Goal: Task Accomplishment & Management: Manage account settings

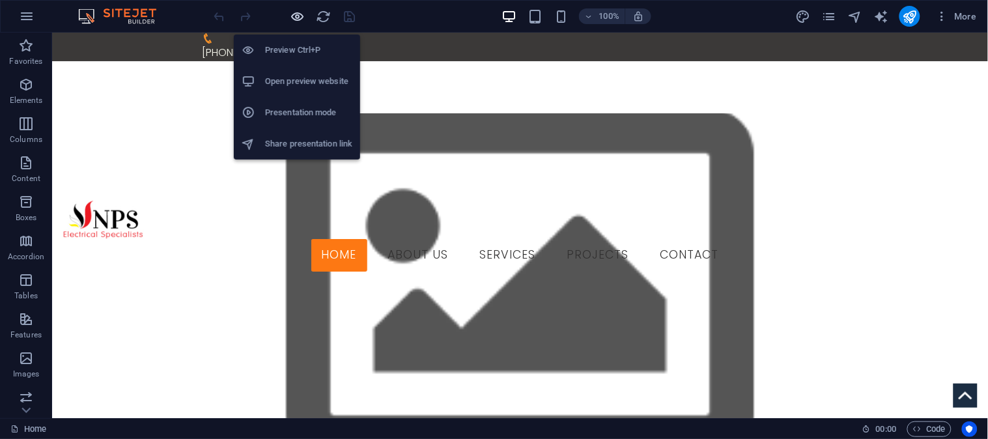
click at [300, 11] on icon "button" at bounding box center [298, 16] width 15 height 15
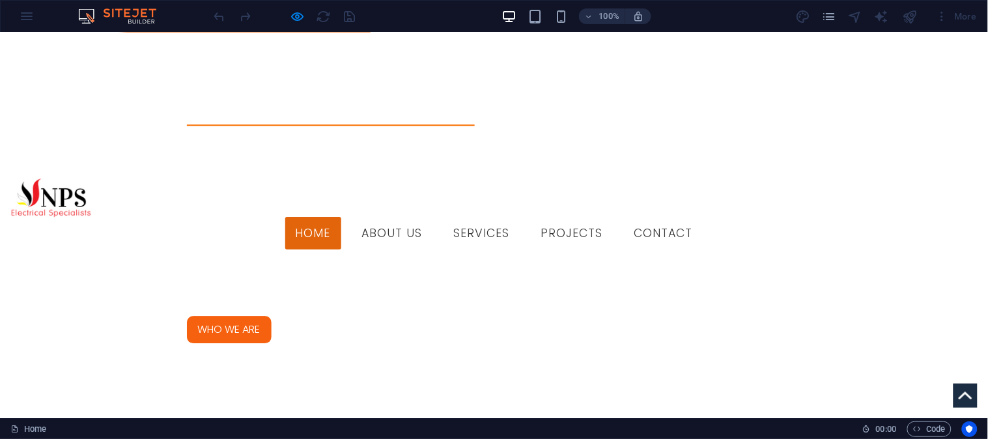
scroll to position [814, 0]
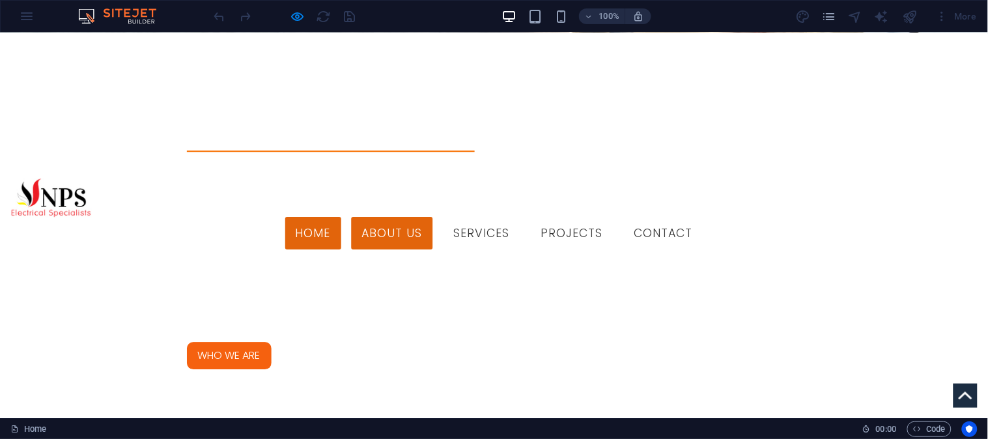
click at [427, 217] on link "About us" at bounding box center [392, 233] width 81 height 33
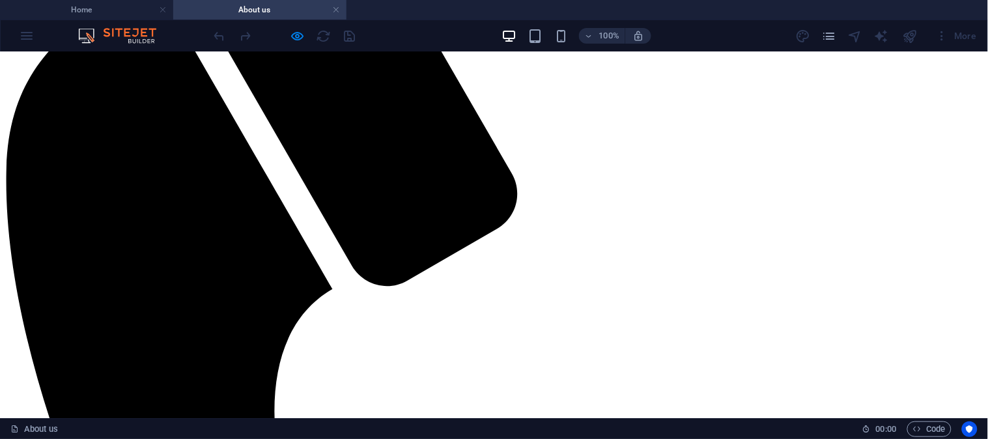
scroll to position [0, 0]
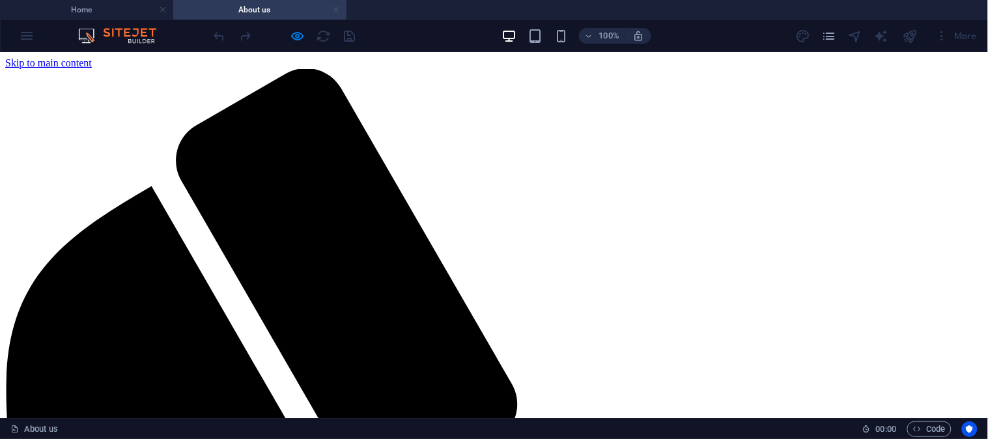
click at [336, 8] on link at bounding box center [336, 10] width 8 height 12
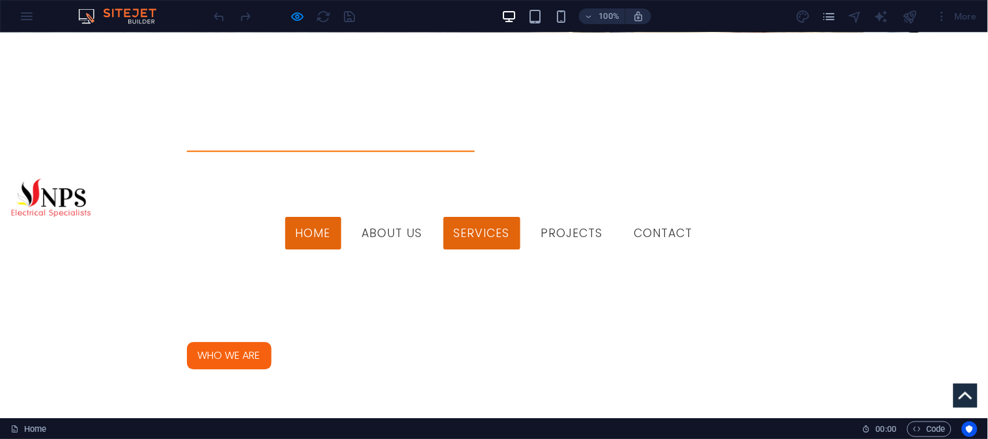
click at [520, 217] on link "Services" at bounding box center [482, 233] width 77 height 33
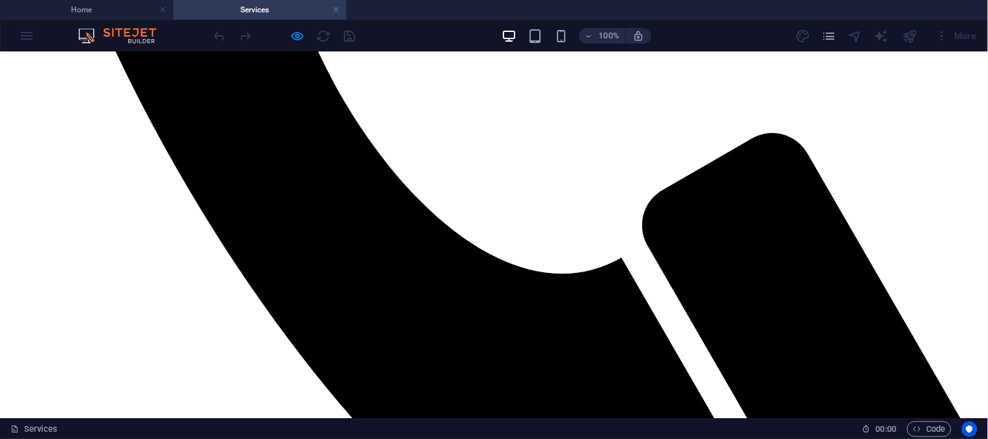
scroll to position [639, 0]
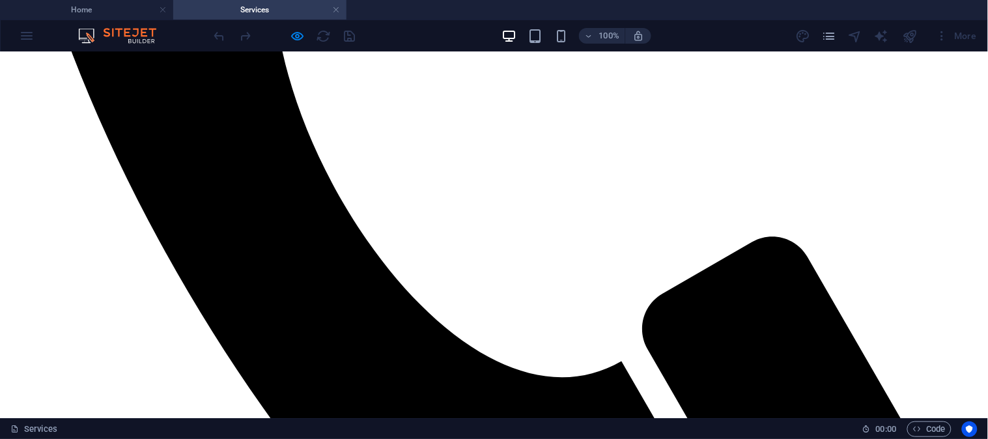
click at [335, 9] on link at bounding box center [336, 10] width 8 height 12
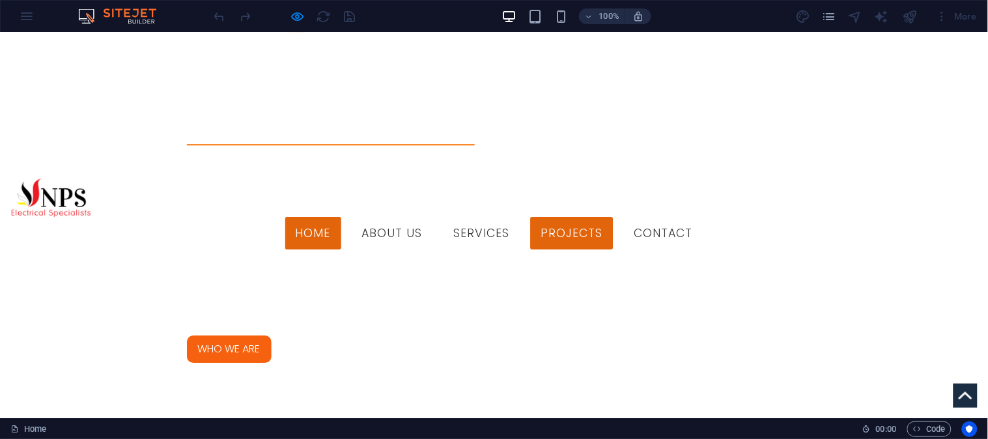
click at [598, 217] on link "Projects" at bounding box center [572, 233] width 83 height 33
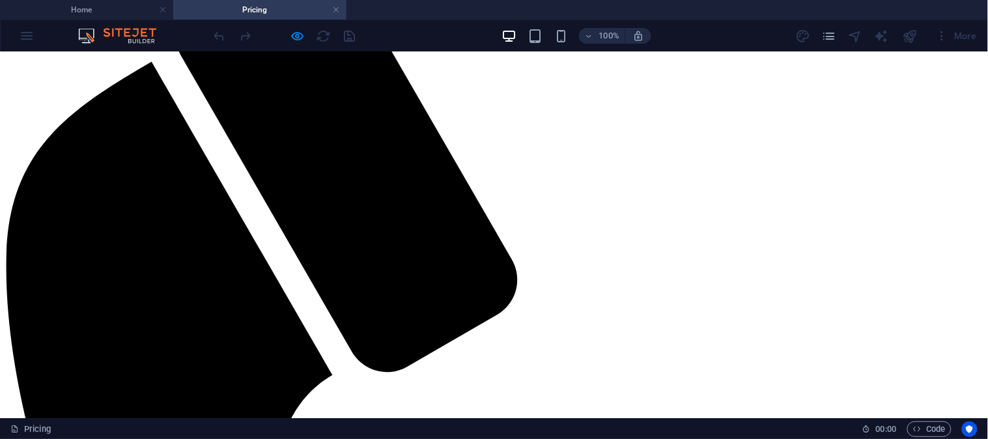
scroll to position [0, 0]
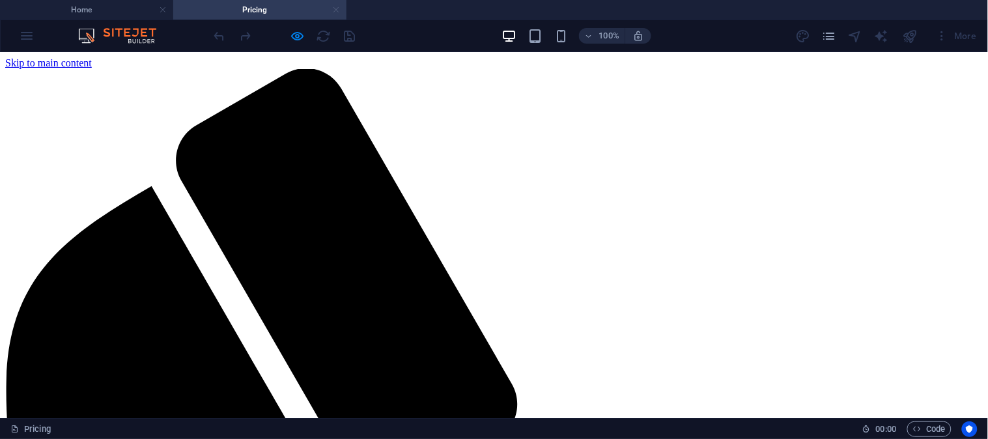
click at [337, 12] on link at bounding box center [336, 10] width 8 height 12
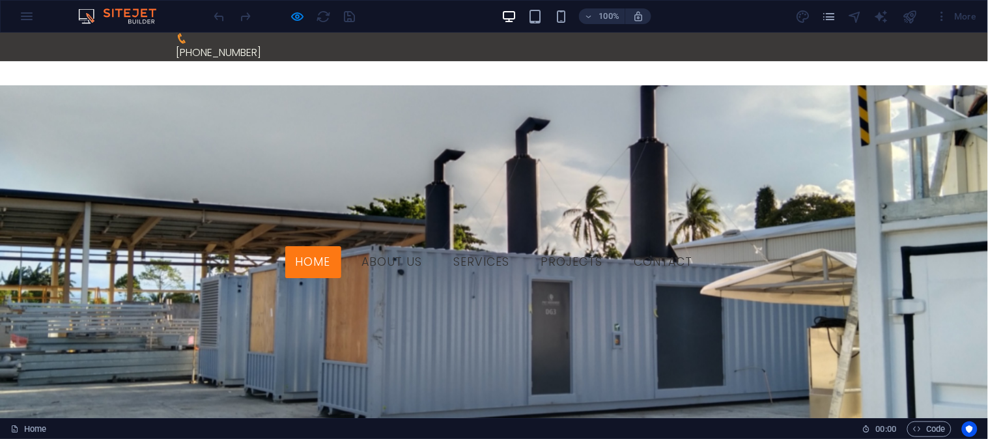
scroll to position [821, 0]
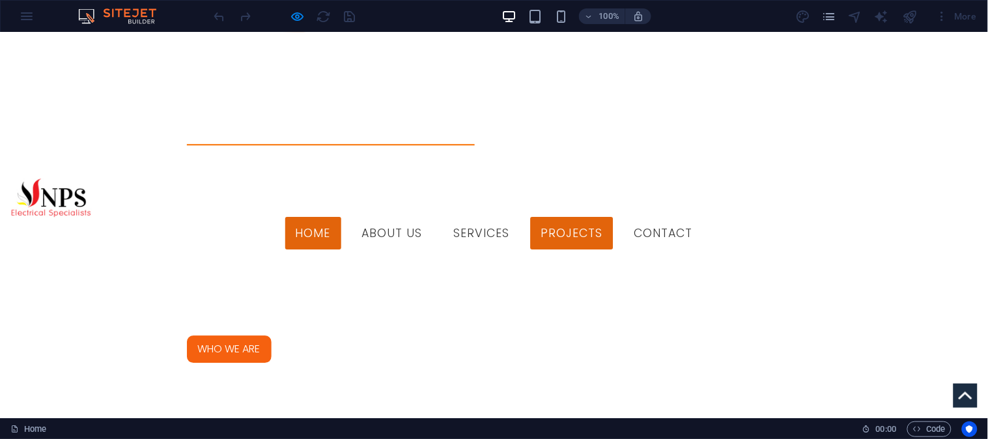
click at [614, 217] on link "Projects" at bounding box center [572, 233] width 83 height 33
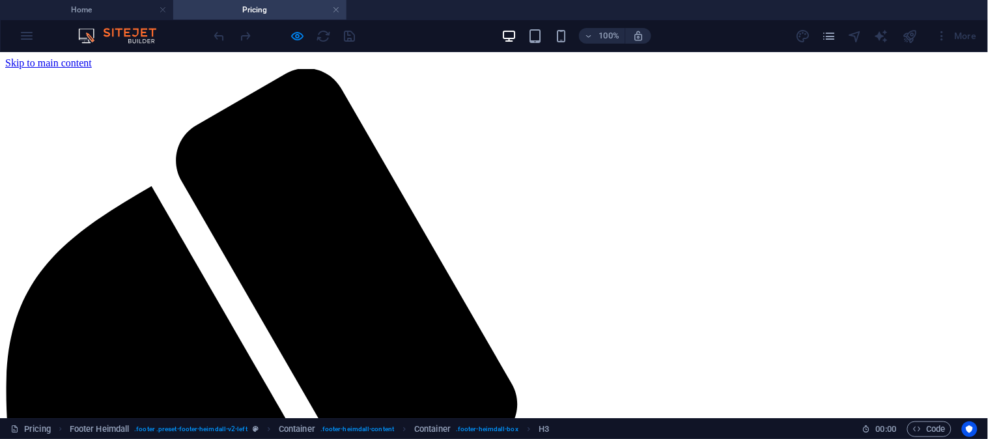
scroll to position [1062, 0]
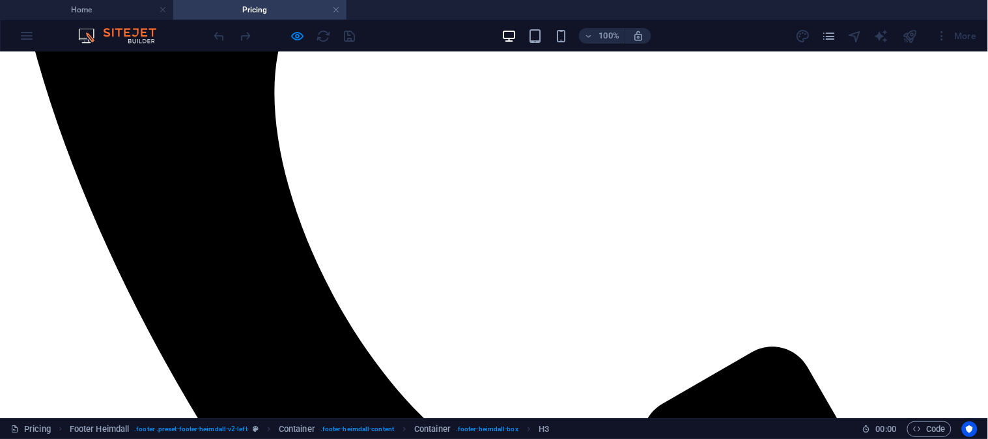
scroll to position [0, 0]
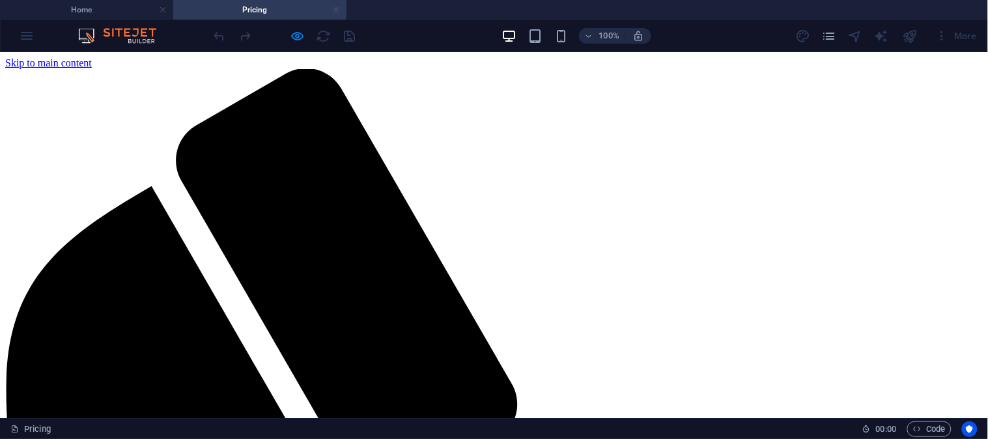
click at [336, 10] on link at bounding box center [336, 10] width 8 height 12
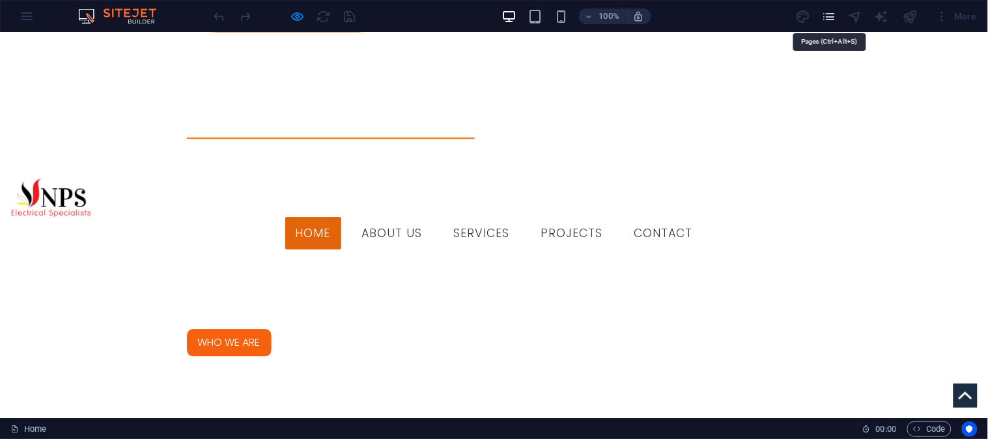
click at [834, 12] on icon "pages" at bounding box center [828, 16] width 15 height 15
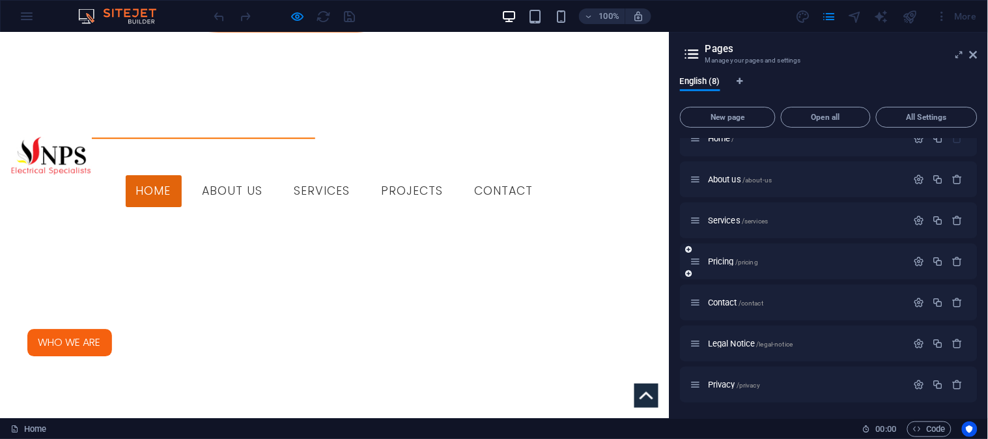
scroll to position [0, 0]
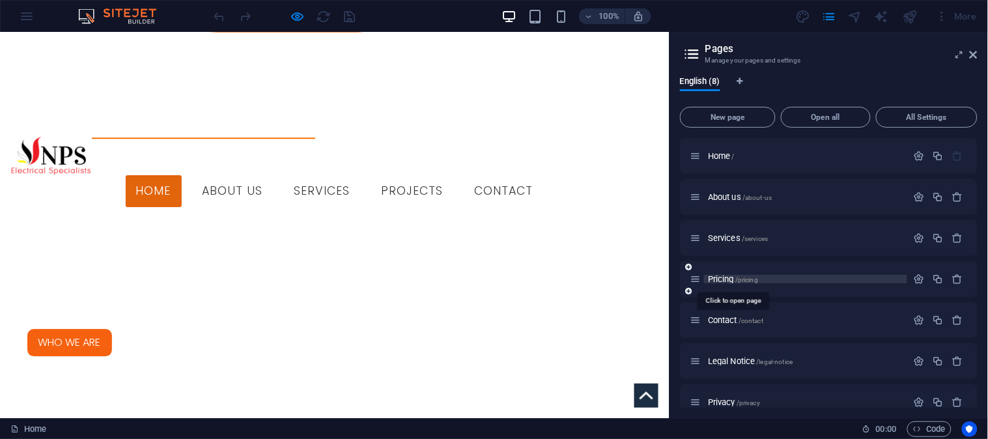
click at [727, 278] on span "Pricing /pricing" at bounding box center [733, 279] width 50 height 10
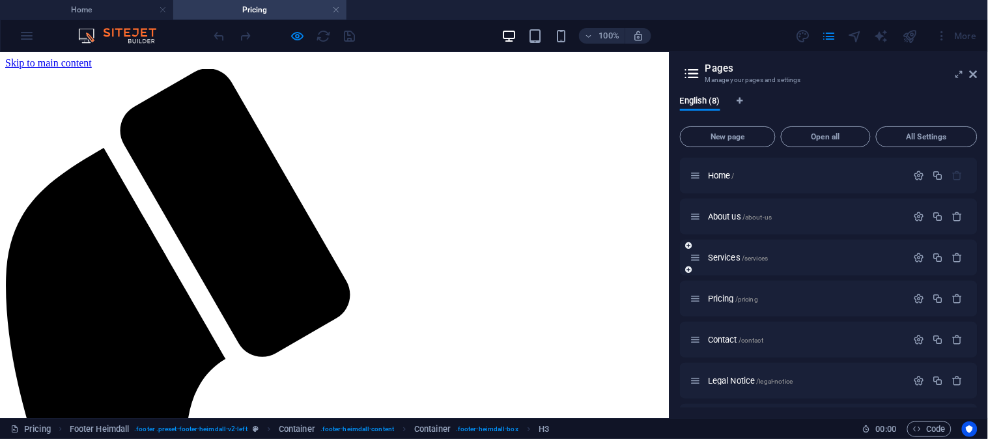
scroll to position [1062, 0]
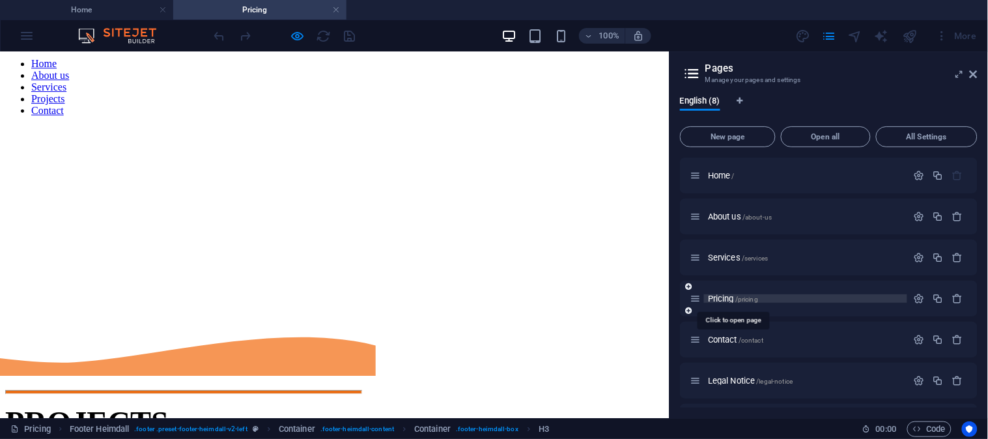
click at [720, 297] on span "Pricing /pricing" at bounding box center [733, 299] width 50 height 10
drag, startPoint x: 720, startPoint y: 297, endPoint x: 697, endPoint y: 298, distance: 22.8
click at [697, 298] on icon at bounding box center [696, 298] width 11 height 11
click at [693, 298] on icon at bounding box center [696, 298] width 11 height 11
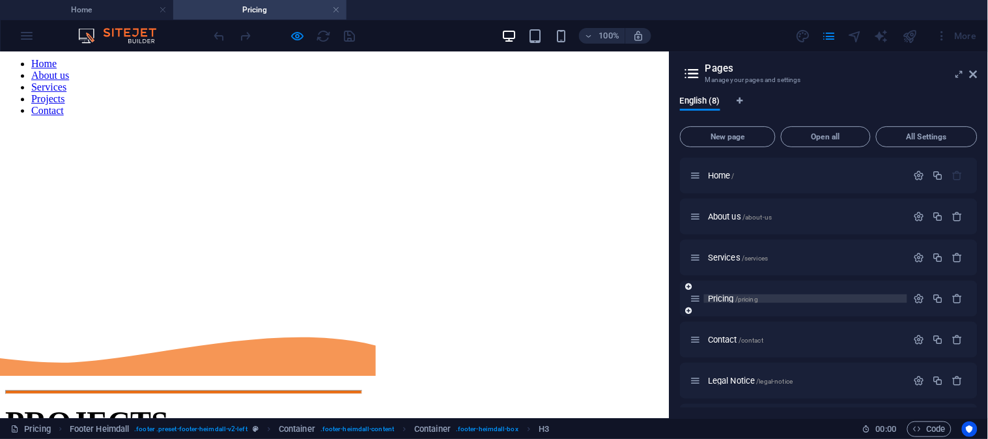
click at [735, 300] on span "Pricing /pricing" at bounding box center [733, 299] width 50 height 10
click at [743, 298] on span "/pricing" at bounding box center [746, 299] width 23 height 7
click at [919, 300] on icon "button" at bounding box center [919, 298] width 11 height 11
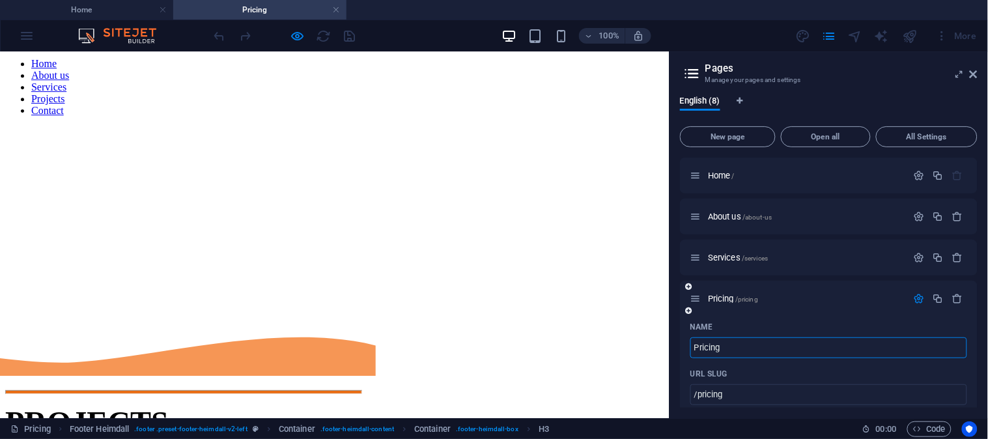
click at [735, 348] on input "Pricing" at bounding box center [829, 347] width 277 height 21
type input "P"
type input "/"
type input "P"
type input "/p"
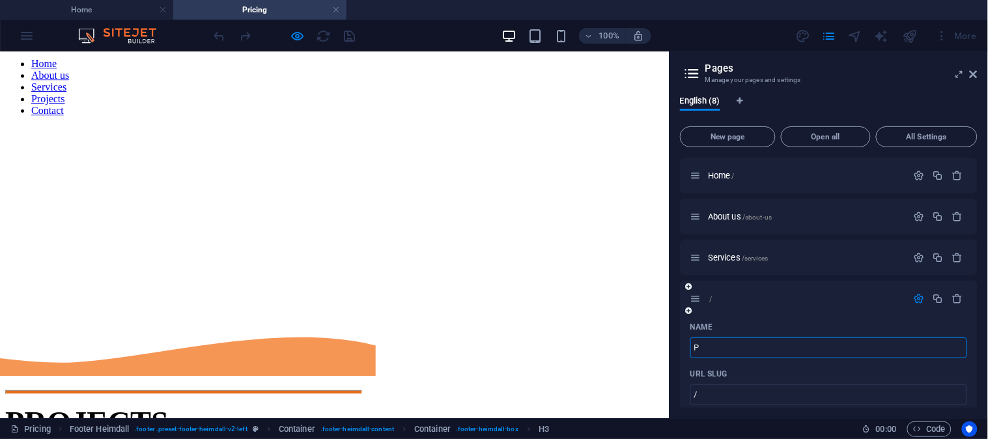
type input "P"
type input "Pro"
type input "/pr"
type input "Pr"
type input "Pro"
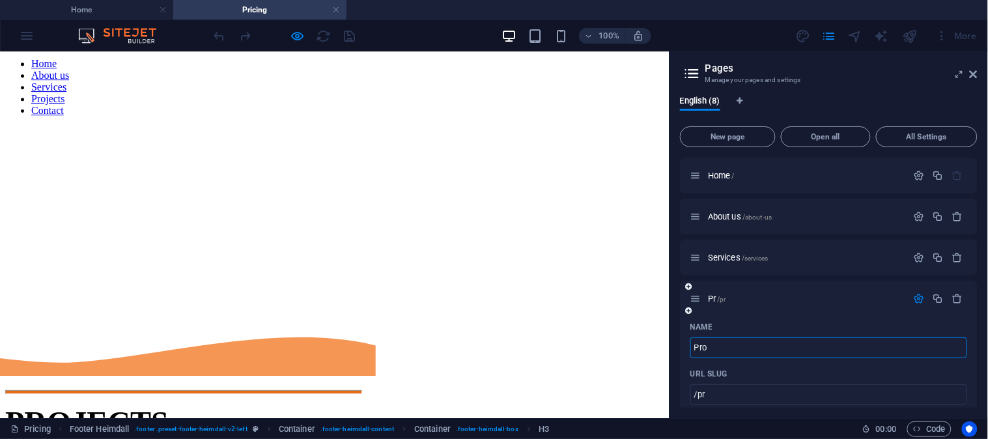
type input "/pro"
type input "Pro"
type input "Proje"
type input "/proje"
type input "Proje"
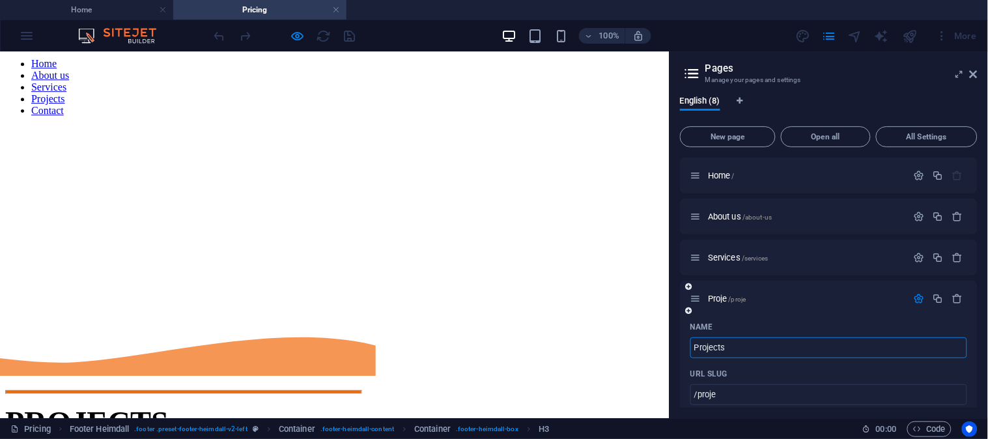
type input "Projects"
type input "/projects"
type input "Projects"
click at [857, 313] on div "Projects /projects" at bounding box center [829, 299] width 298 height 36
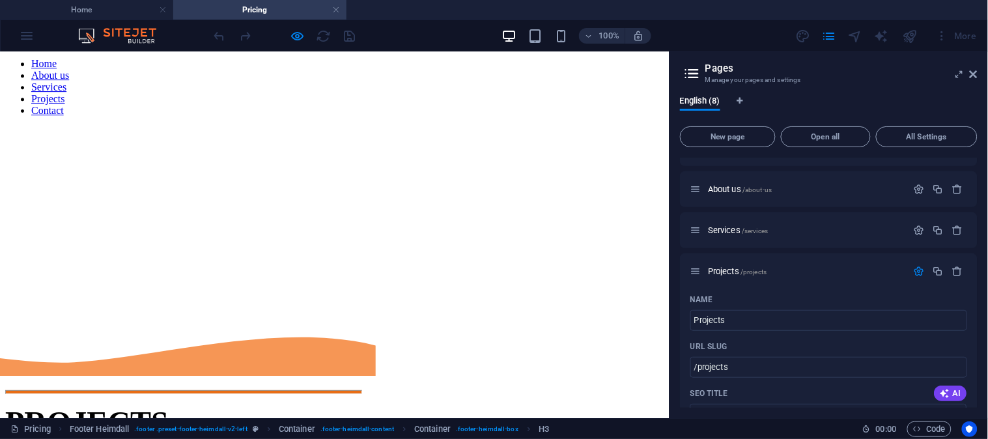
scroll to position [0, 0]
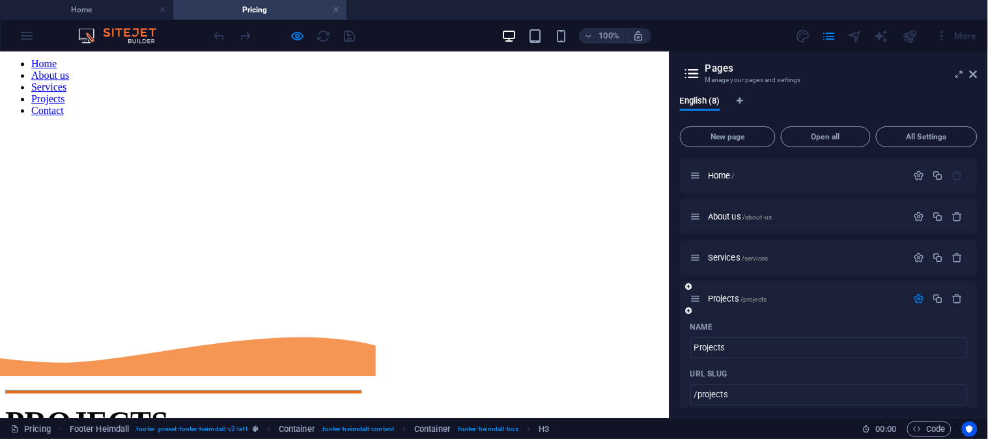
click at [919, 298] on icon "button" at bounding box center [919, 298] width 11 height 11
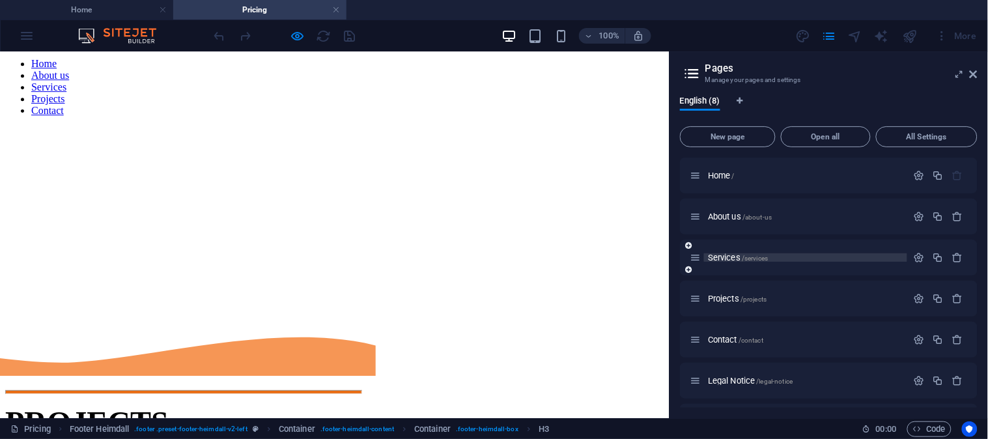
click at [726, 255] on span "Services /services" at bounding box center [738, 258] width 60 height 10
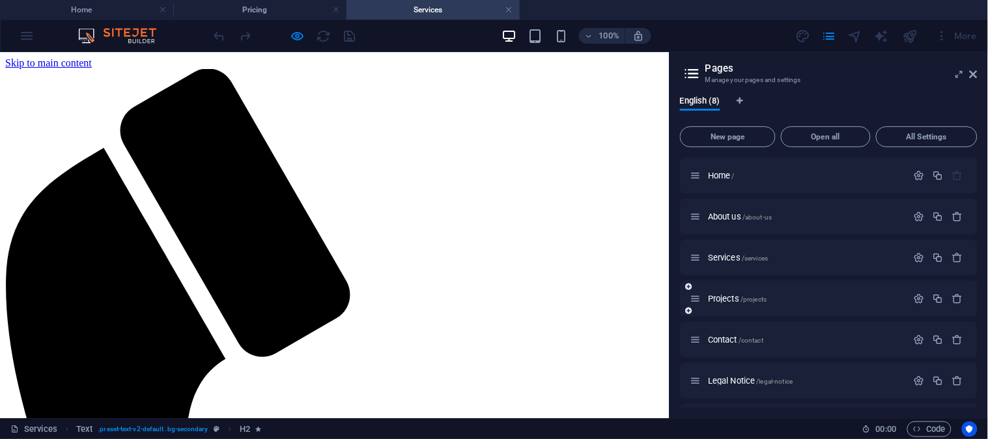
scroll to position [415, 0]
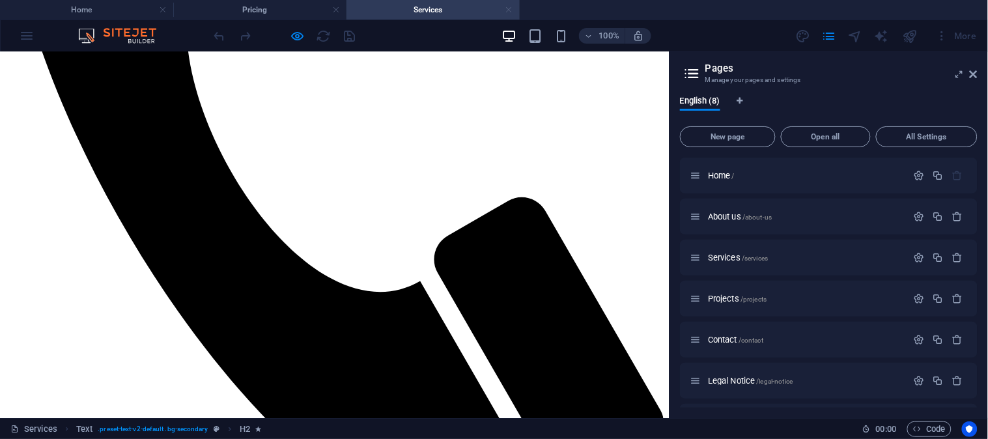
click at [512, 8] on link at bounding box center [510, 10] width 8 height 12
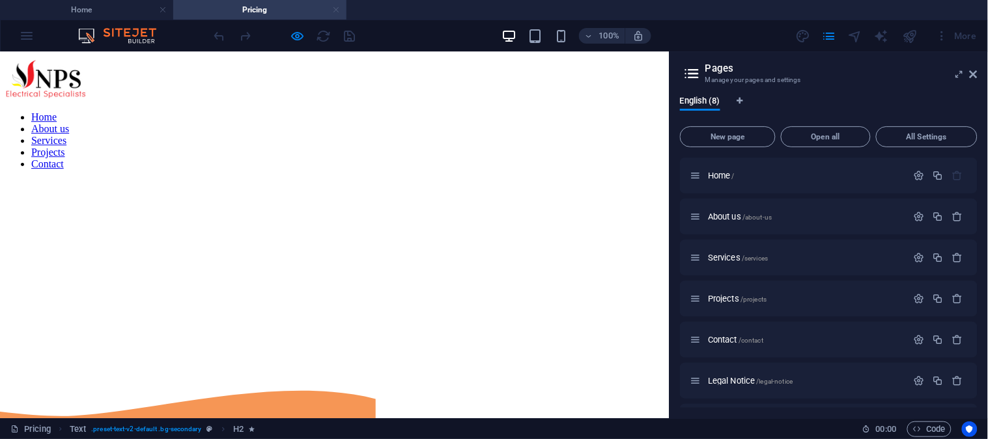
click at [336, 7] on link at bounding box center [336, 10] width 8 height 12
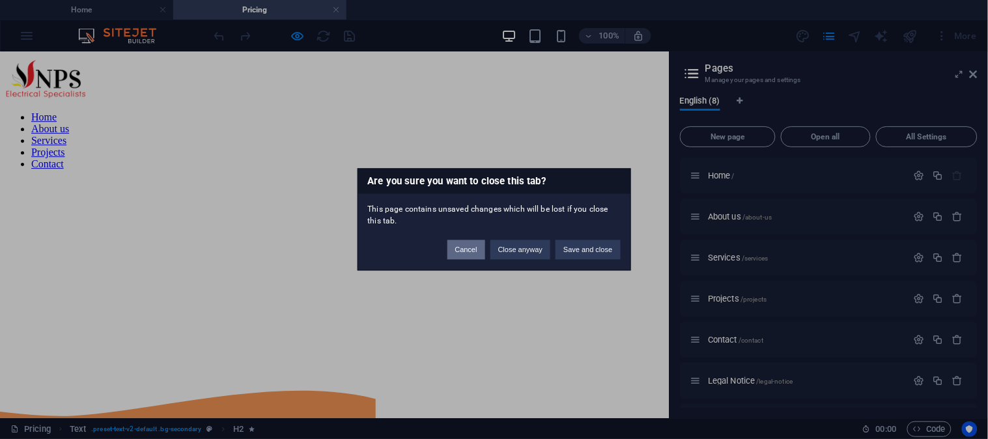
click at [469, 252] on button "Cancel" at bounding box center [467, 250] width 38 height 20
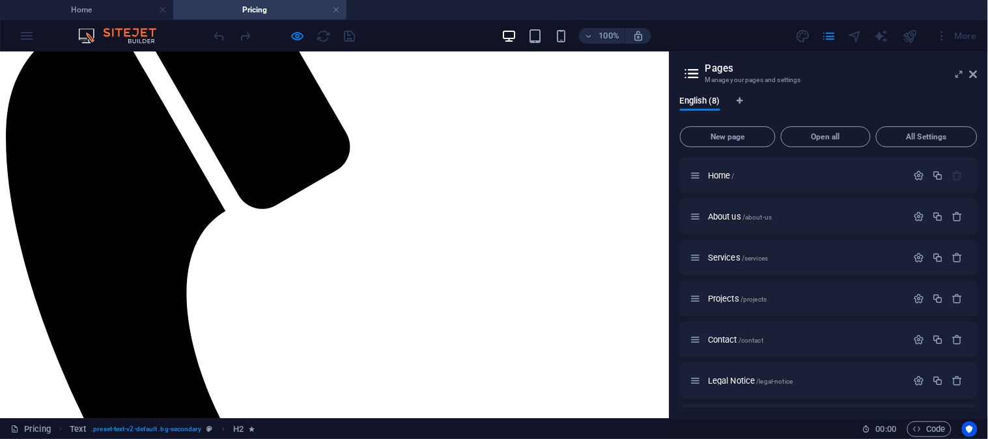
scroll to position [140, 0]
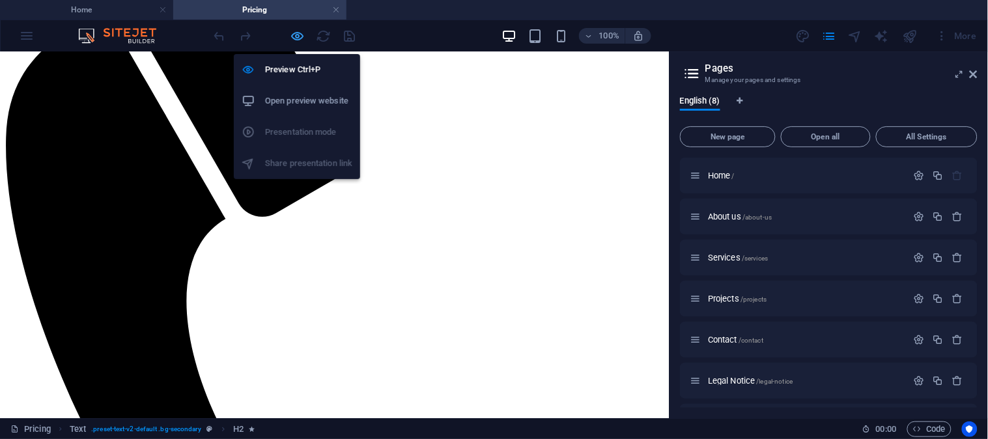
click at [297, 30] on icon "button" at bounding box center [298, 36] width 15 height 15
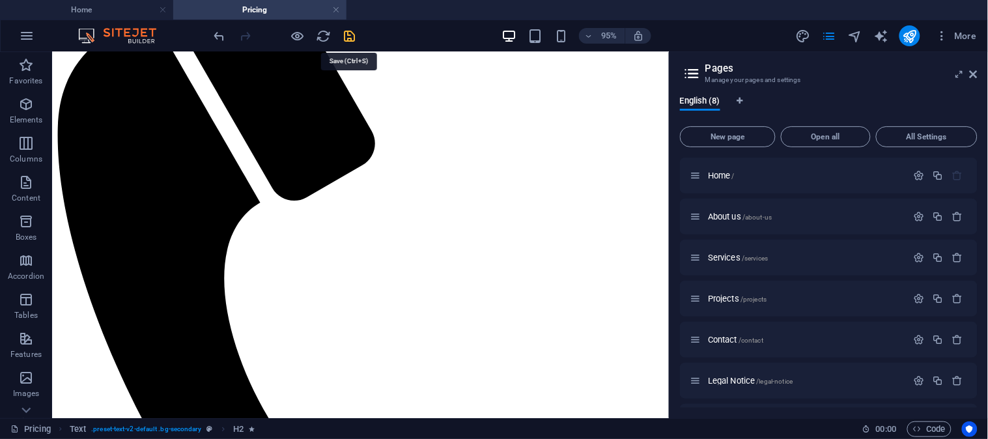
click at [349, 37] on icon "save" at bounding box center [350, 36] width 15 height 15
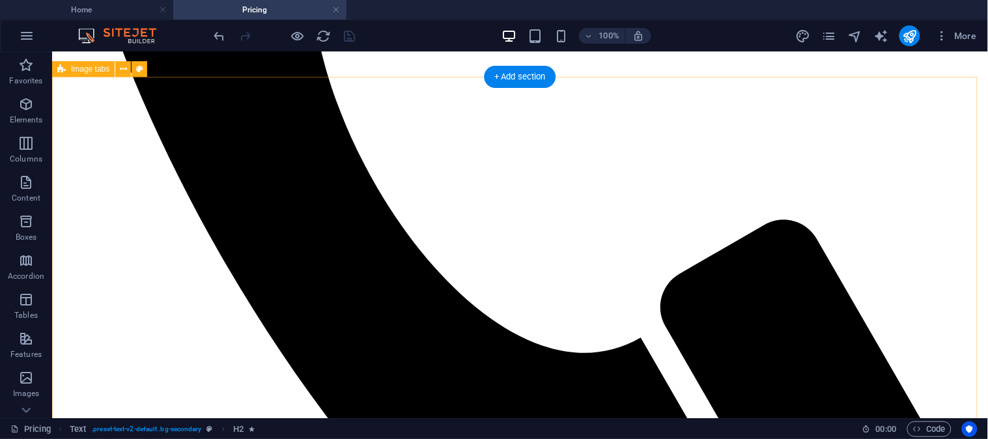
scroll to position [0, 0]
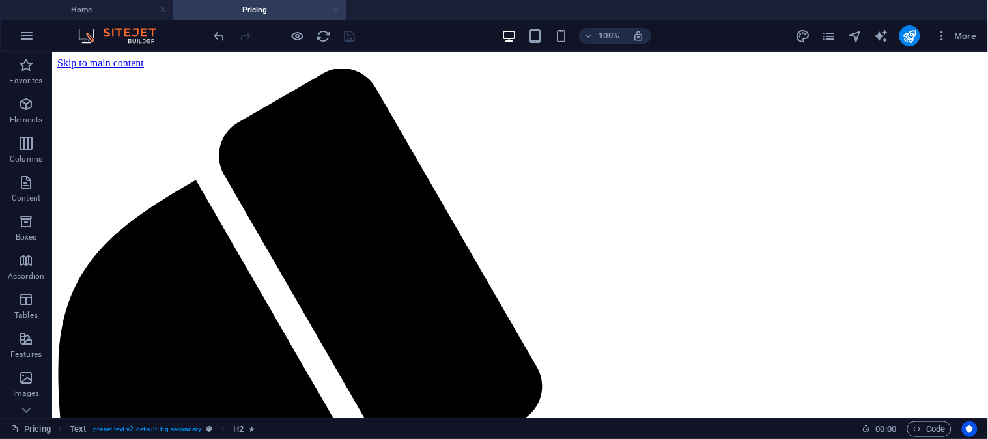
click at [339, 7] on link at bounding box center [336, 10] width 8 height 12
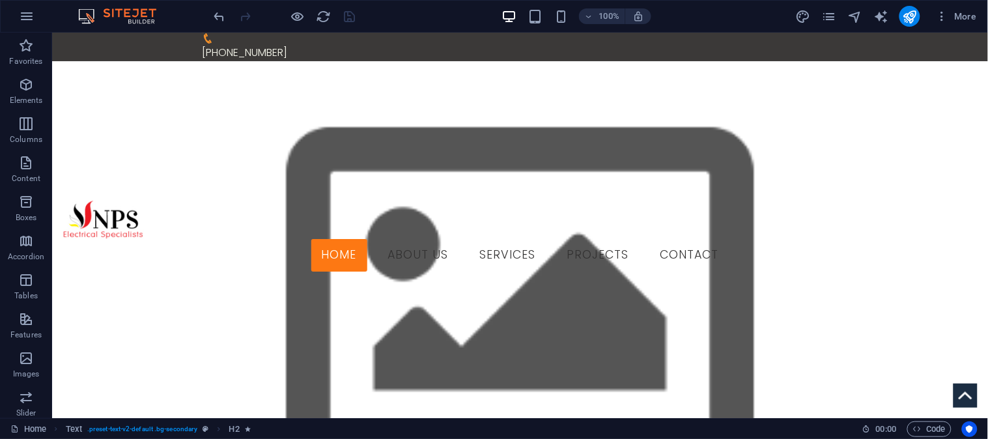
scroll to position [827, 0]
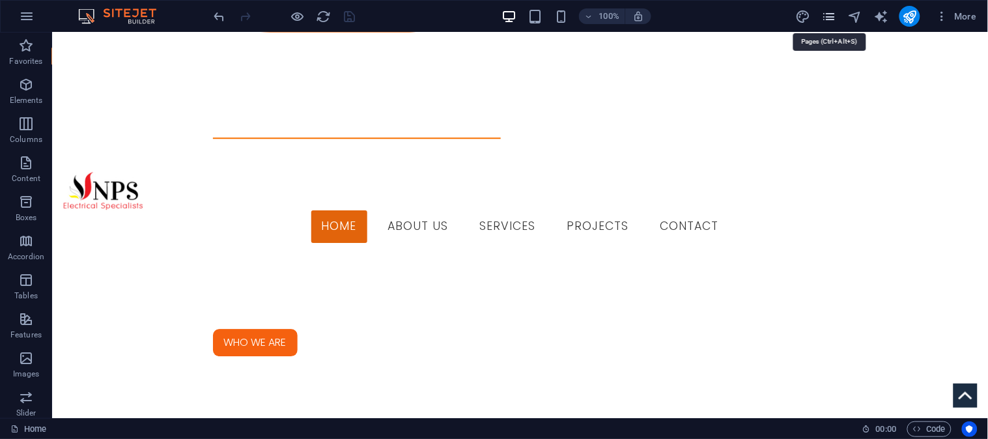
click at [832, 14] on icon "pages" at bounding box center [828, 16] width 15 height 15
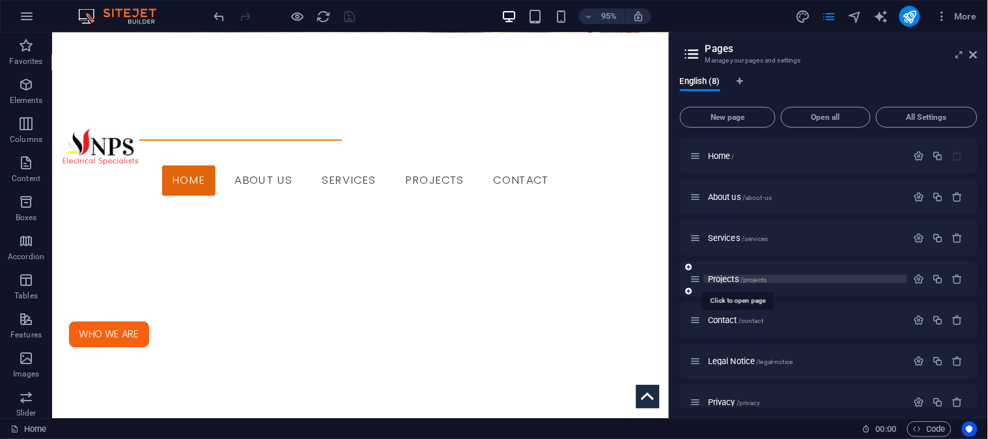
click at [728, 280] on span "Projects /projects" at bounding box center [737, 279] width 59 height 10
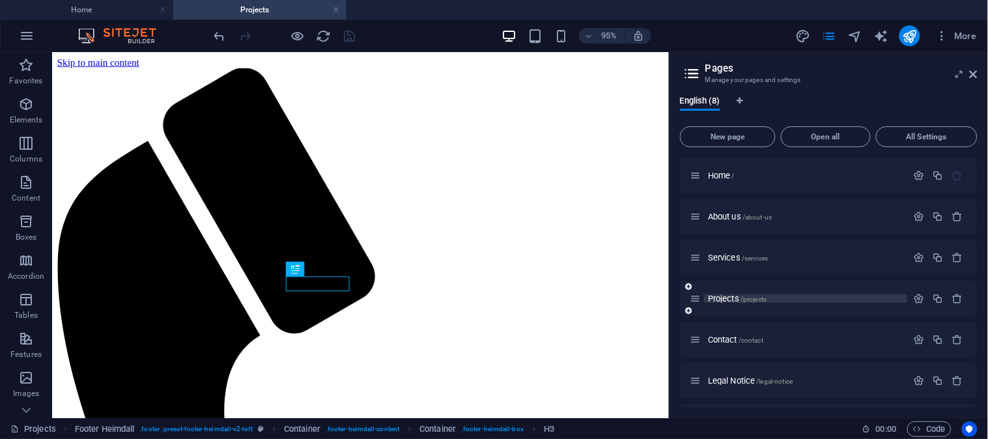
scroll to position [2692, 0]
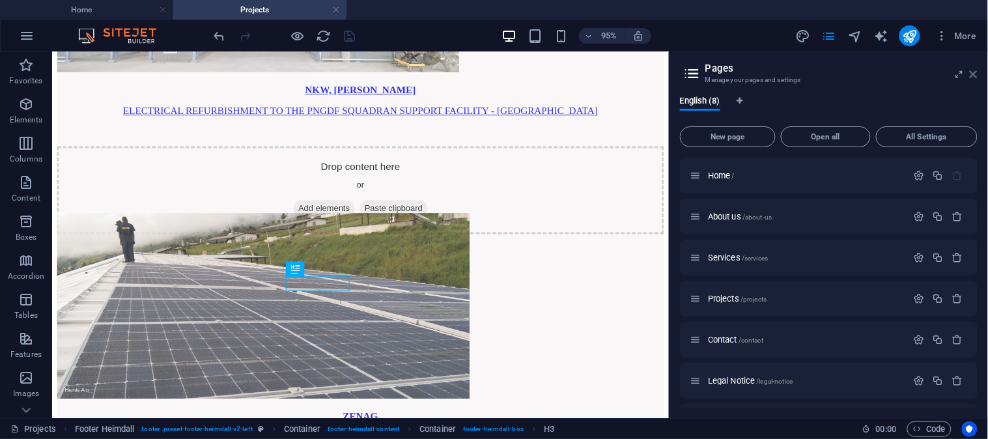
click at [973, 74] on icon at bounding box center [974, 74] width 8 height 10
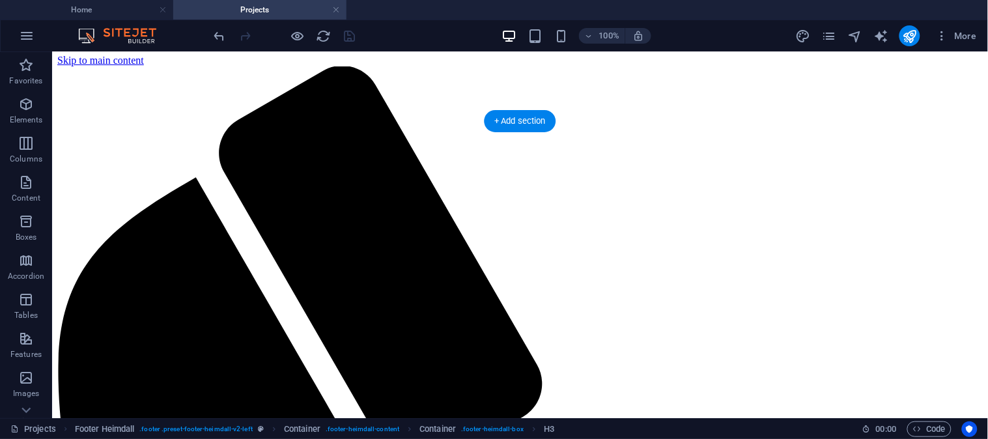
scroll to position [0, 0]
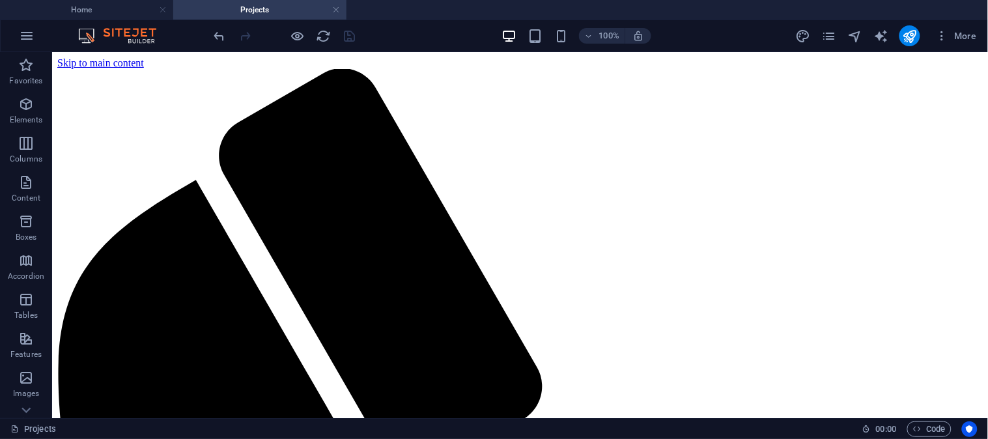
click at [431, 33] on div "100% More" at bounding box center [597, 35] width 771 height 21
click at [337, 13] on link at bounding box center [336, 10] width 8 height 12
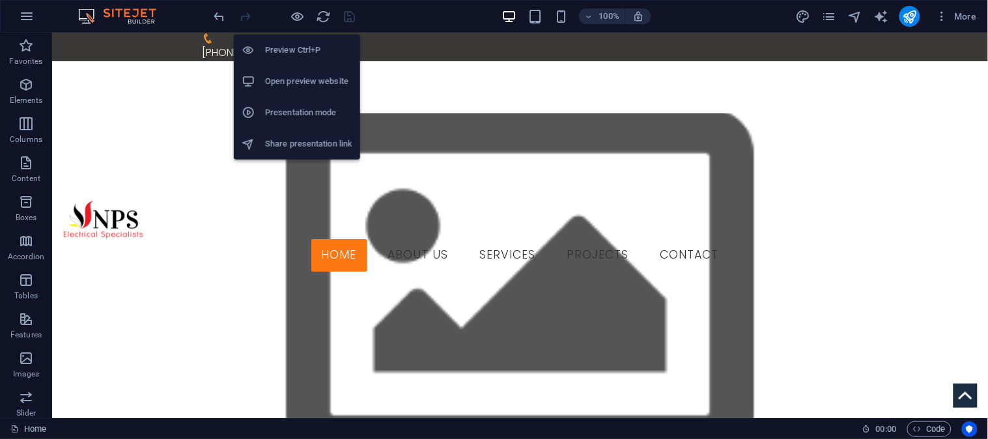
click at [290, 50] on h6 "Preview Ctrl+P" at bounding box center [308, 50] width 87 height 16
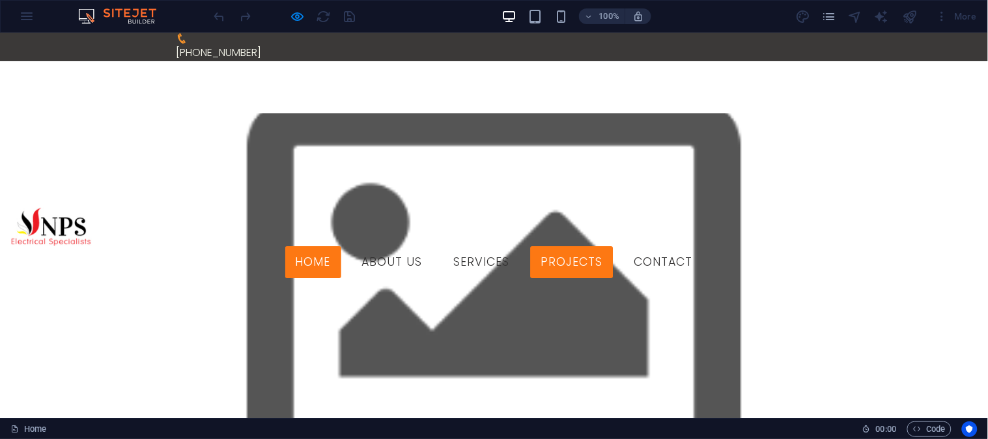
click at [606, 246] on link "Projects" at bounding box center [572, 262] width 83 height 33
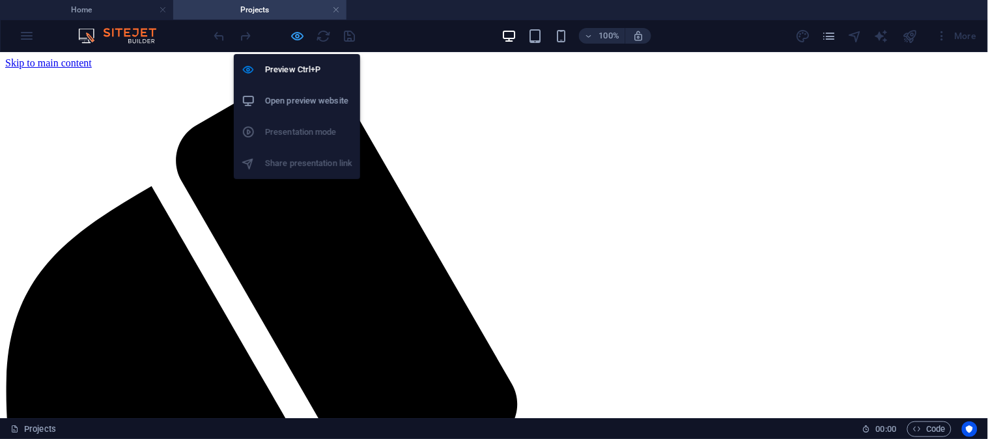
click at [297, 36] on icon "button" at bounding box center [298, 36] width 15 height 15
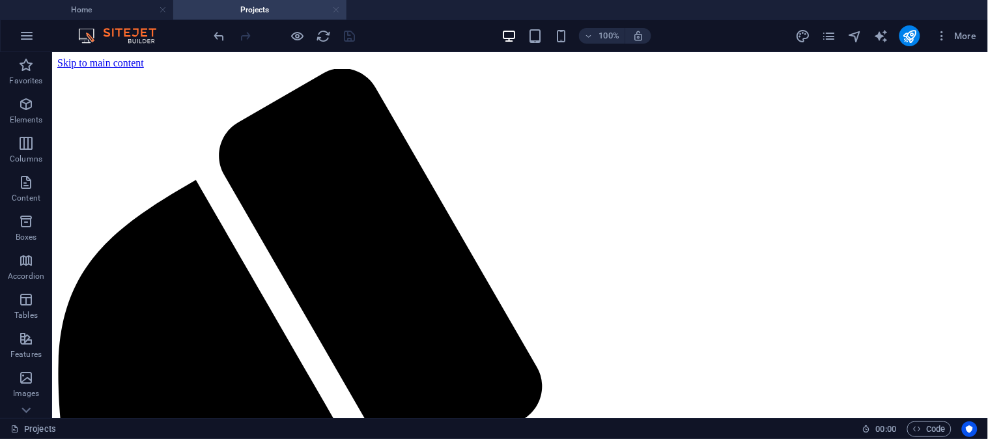
click at [339, 7] on link at bounding box center [336, 10] width 8 height 12
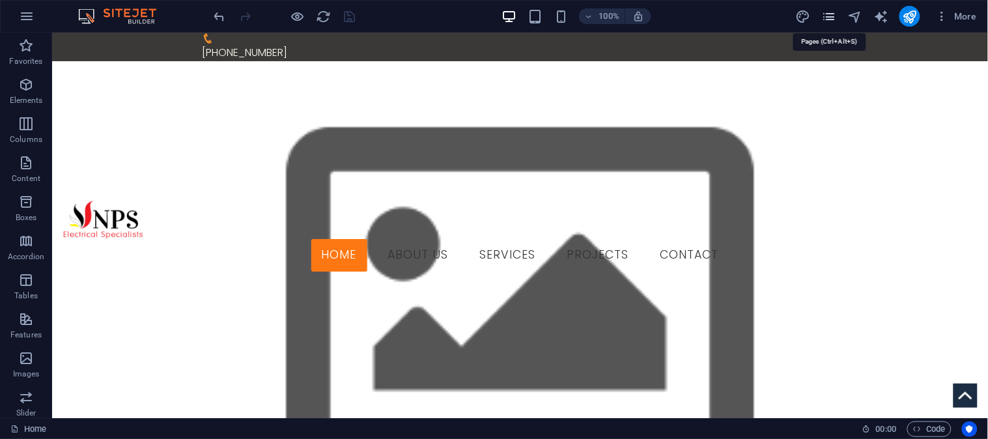
click at [828, 12] on icon "pages" at bounding box center [828, 16] width 15 height 15
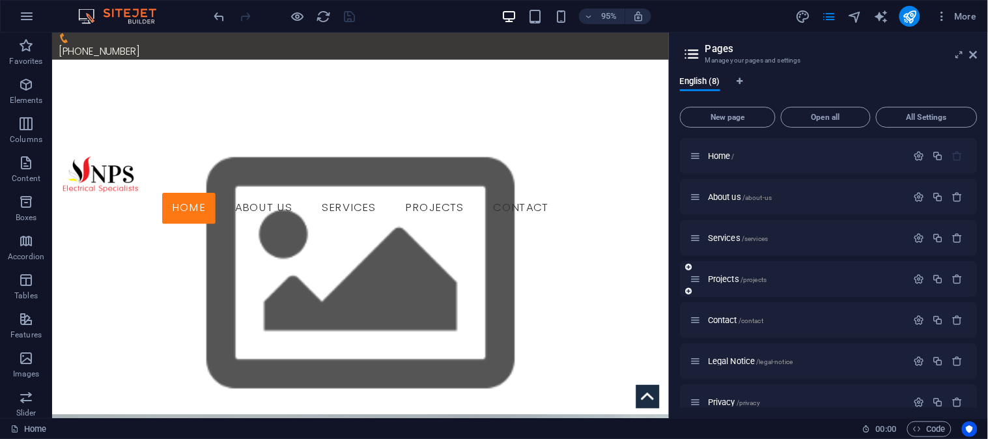
click at [736, 284] on div "Projects /projects" at bounding box center [799, 279] width 217 height 15
click at [734, 278] on span "Projects /projects" at bounding box center [737, 279] width 59 height 10
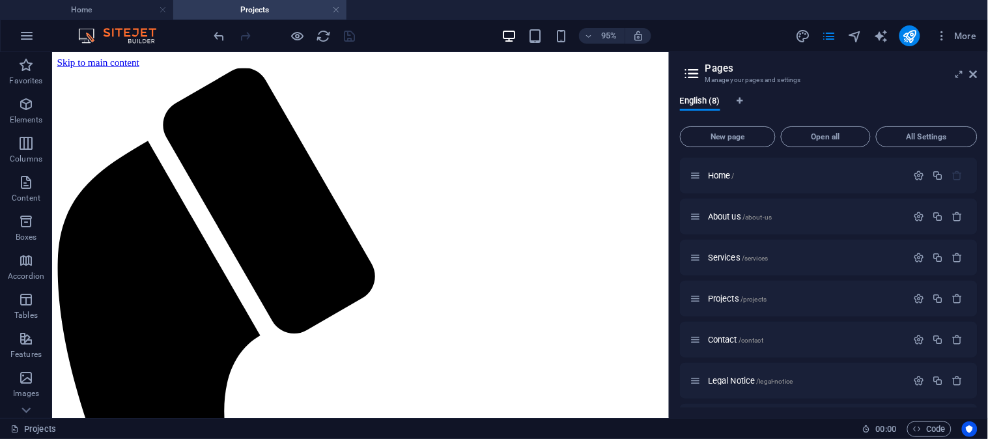
click at [892, 81] on h3 "Manage your pages and settings" at bounding box center [828, 80] width 246 height 12
click at [978, 73] on icon at bounding box center [974, 74] width 8 height 10
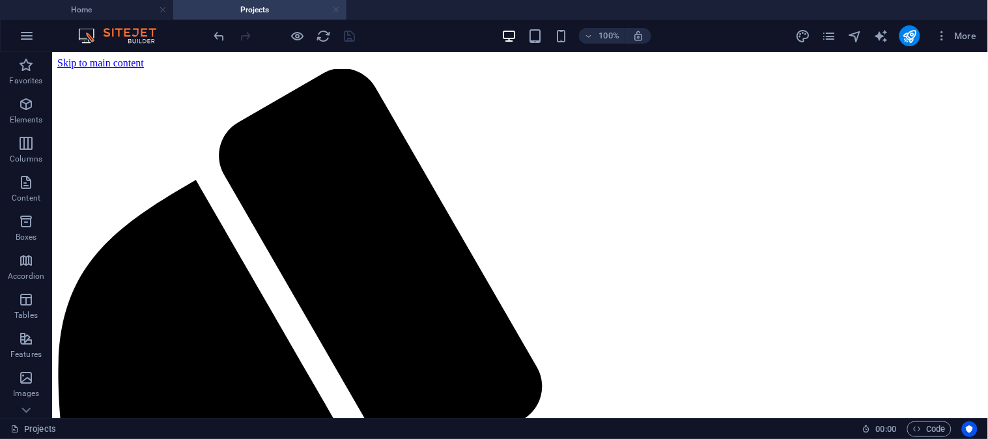
click at [337, 10] on link at bounding box center [336, 10] width 8 height 12
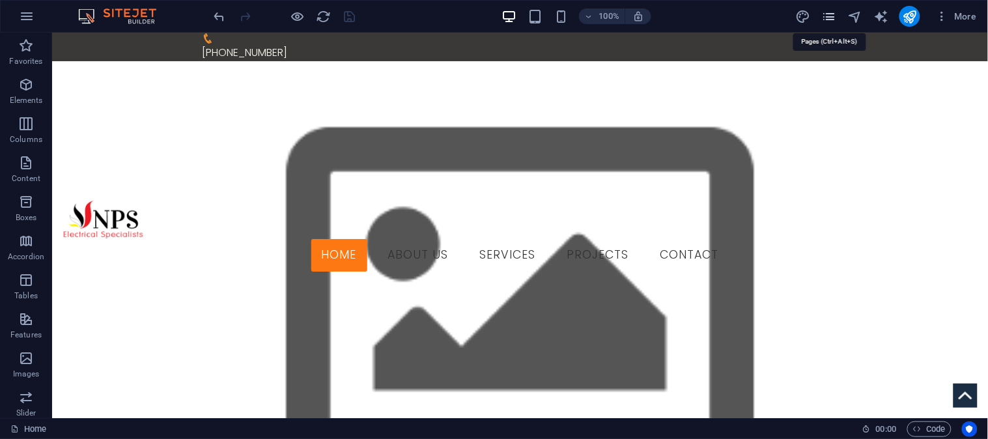
click at [834, 12] on icon "pages" at bounding box center [828, 16] width 15 height 15
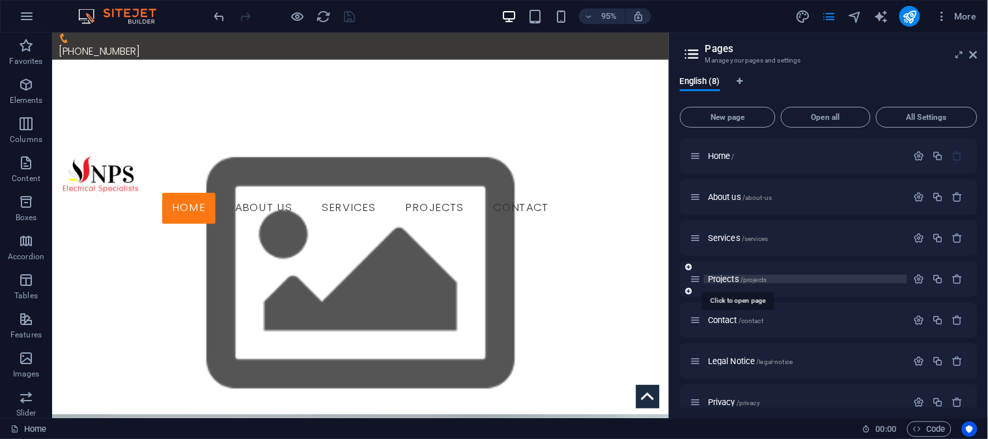
click at [720, 281] on span "Projects /projects" at bounding box center [737, 279] width 59 height 10
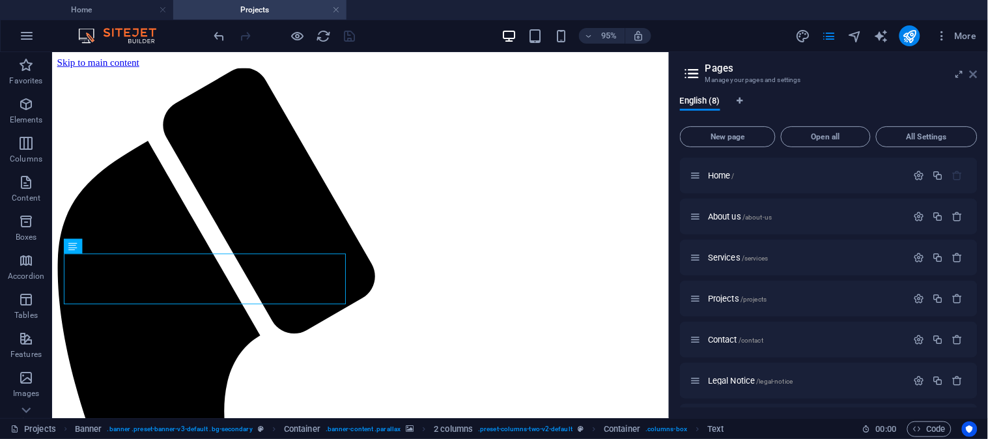
click at [977, 75] on icon at bounding box center [974, 74] width 8 height 10
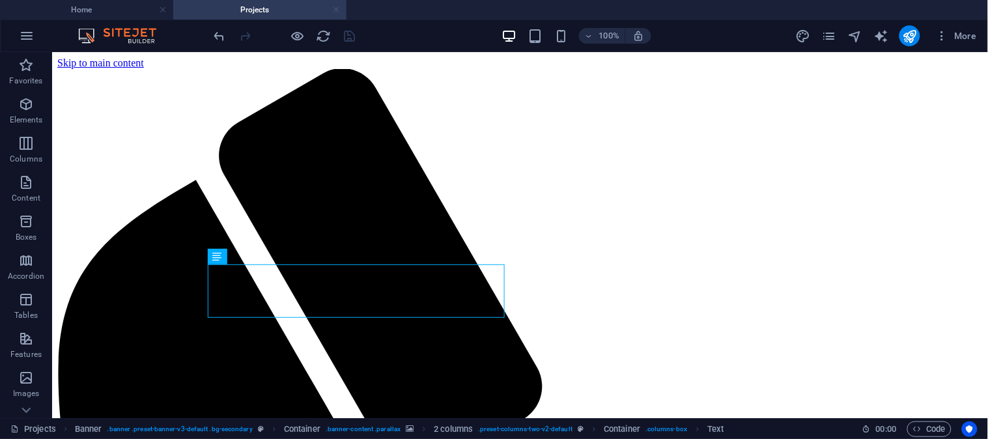
click at [335, 9] on link at bounding box center [336, 10] width 8 height 12
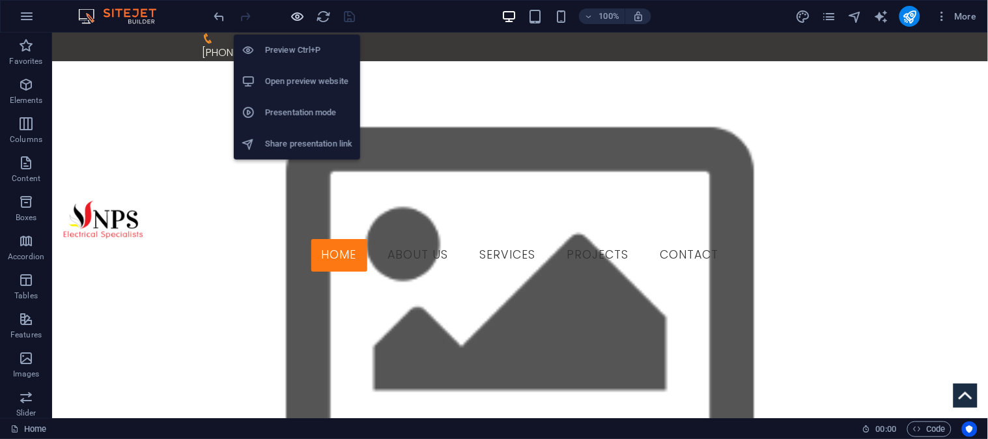
click at [298, 17] on icon "button" at bounding box center [298, 16] width 15 height 15
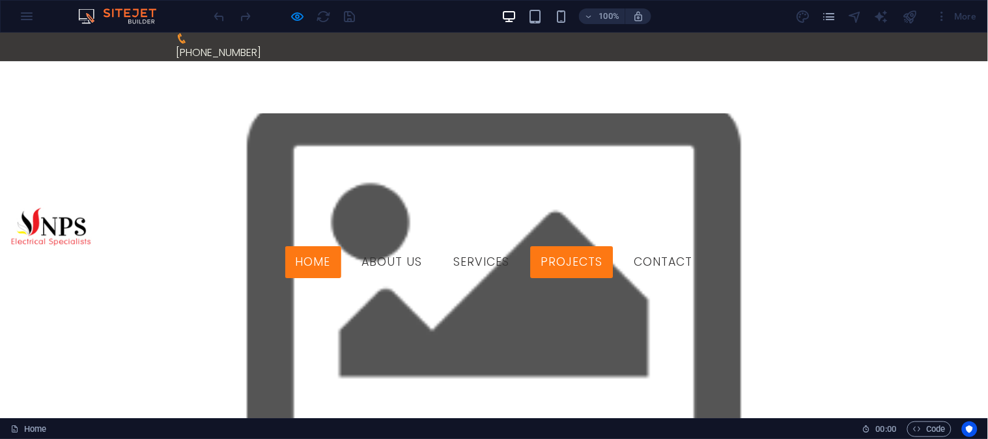
click at [607, 246] on link "Projects" at bounding box center [572, 262] width 83 height 33
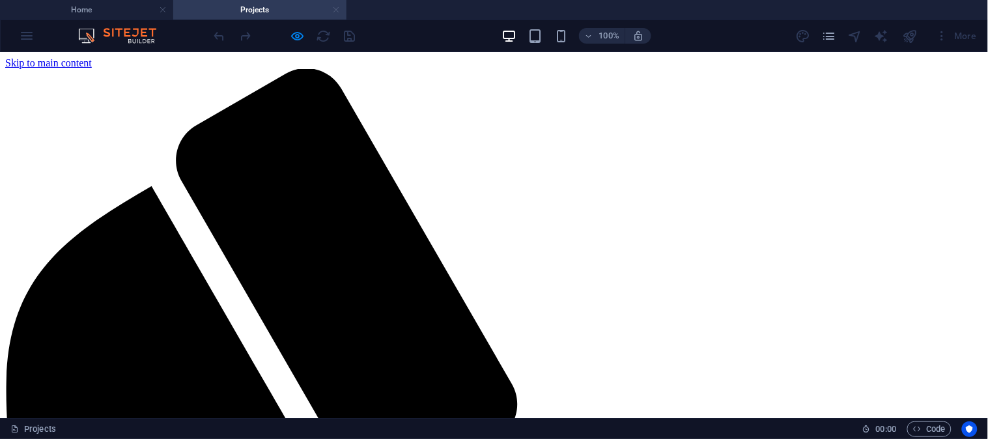
click at [335, 9] on link at bounding box center [336, 10] width 8 height 12
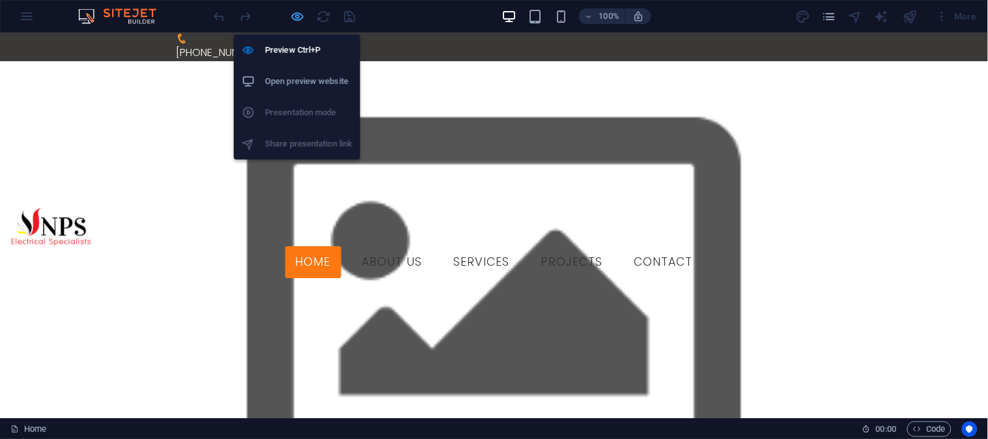
click at [297, 15] on icon "button" at bounding box center [298, 16] width 15 height 15
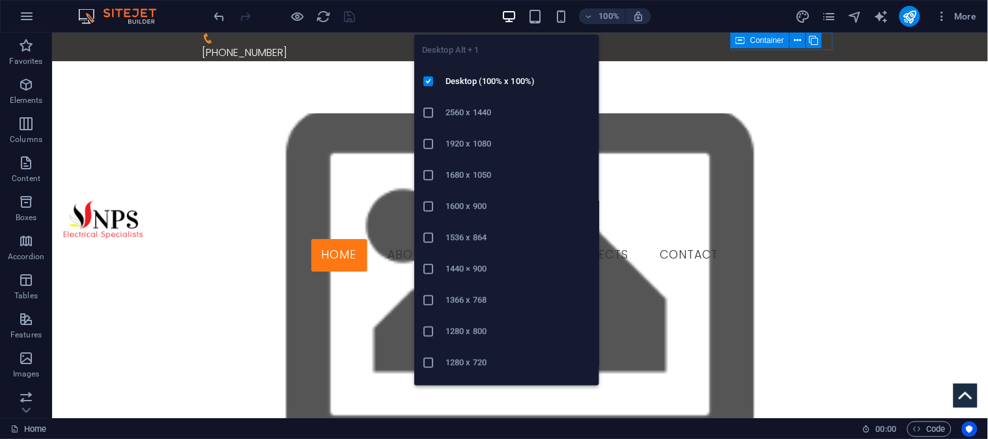
click at [508, 14] on icon "button" at bounding box center [509, 16] width 15 height 15
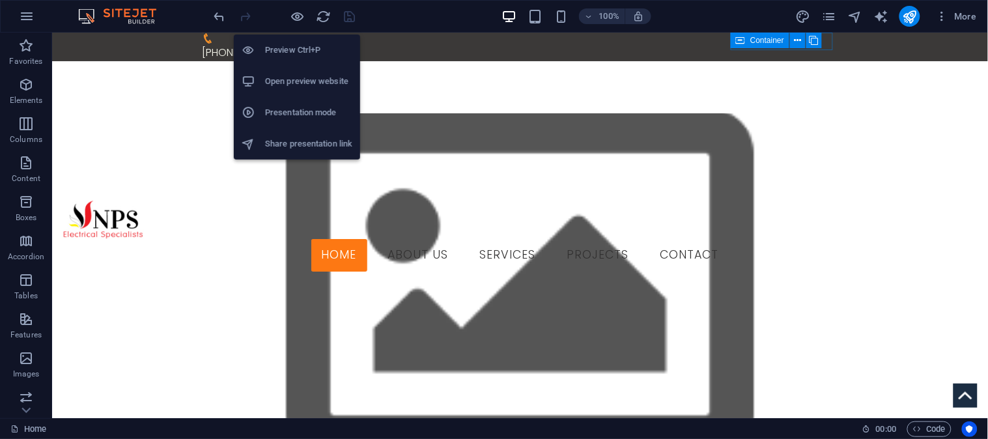
click at [290, 49] on h6 "Preview Ctrl+P" at bounding box center [308, 50] width 87 height 16
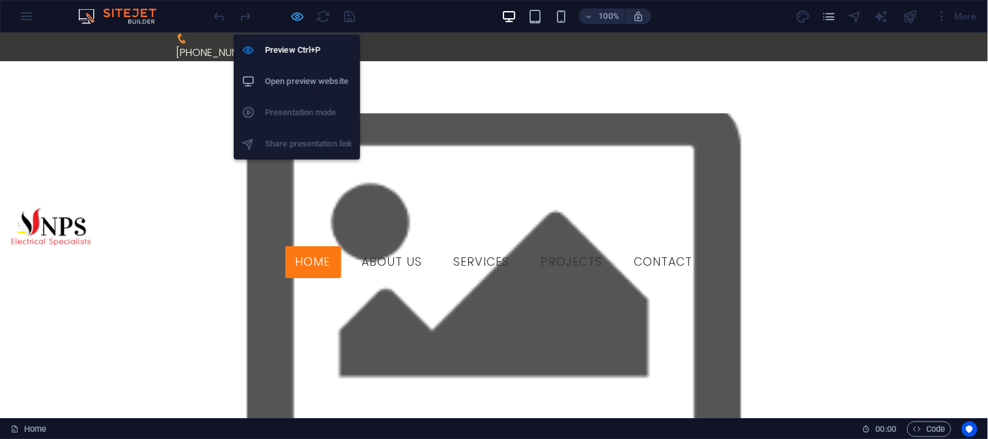
click at [297, 16] on icon "button" at bounding box center [298, 16] width 15 height 15
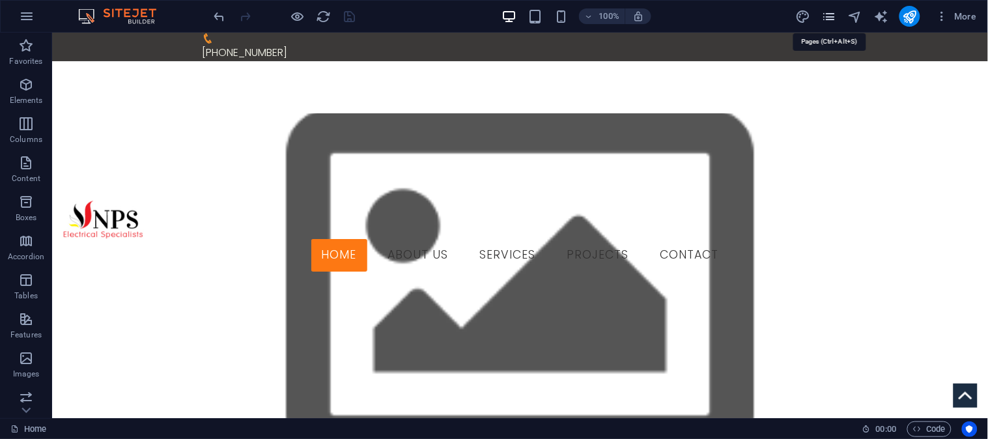
click at [834, 13] on icon "pages" at bounding box center [828, 16] width 15 height 15
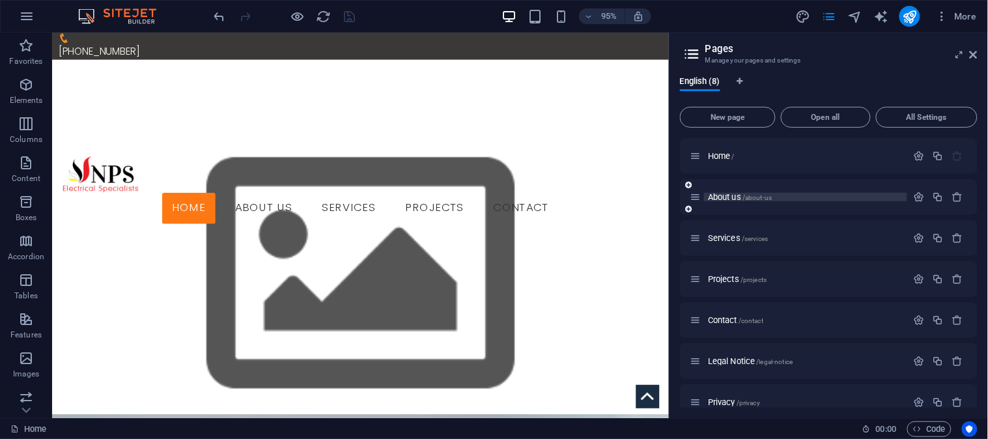
click at [720, 195] on span "About us /about-us" at bounding box center [740, 197] width 64 height 10
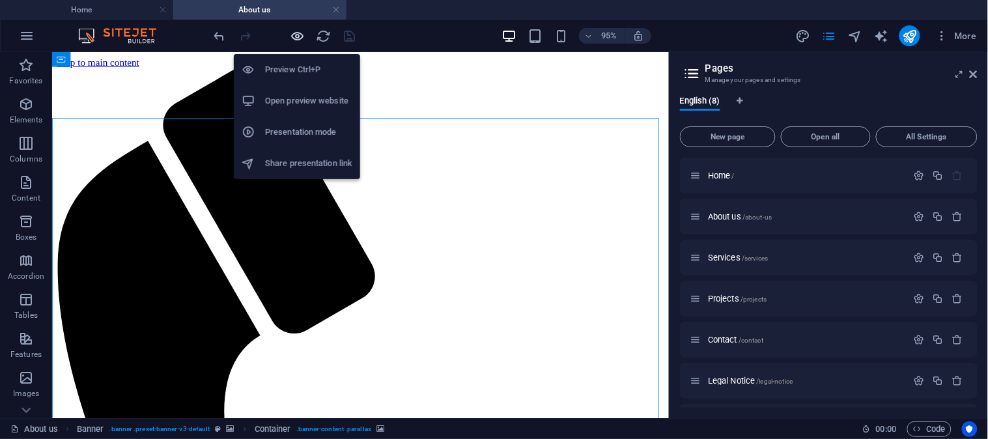
click at [295, 33] on icon "button" at bounding box center [298, 36] width 15 height 15
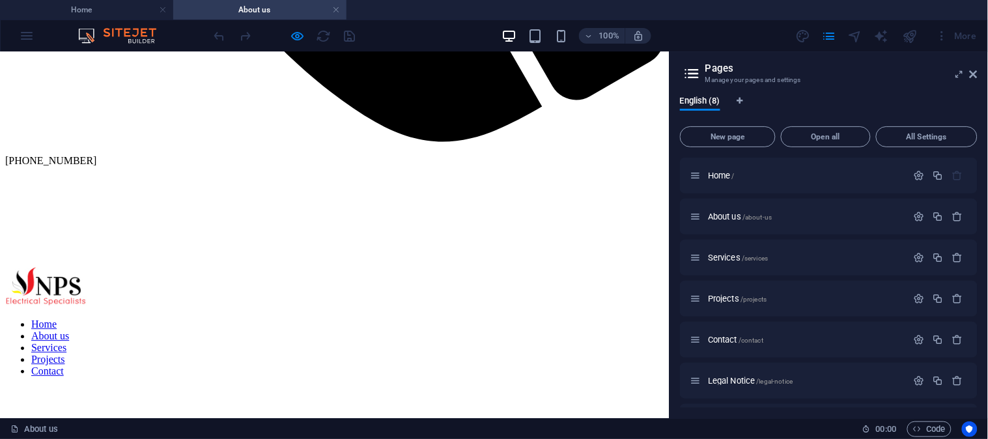
scroll to position [868, 0]
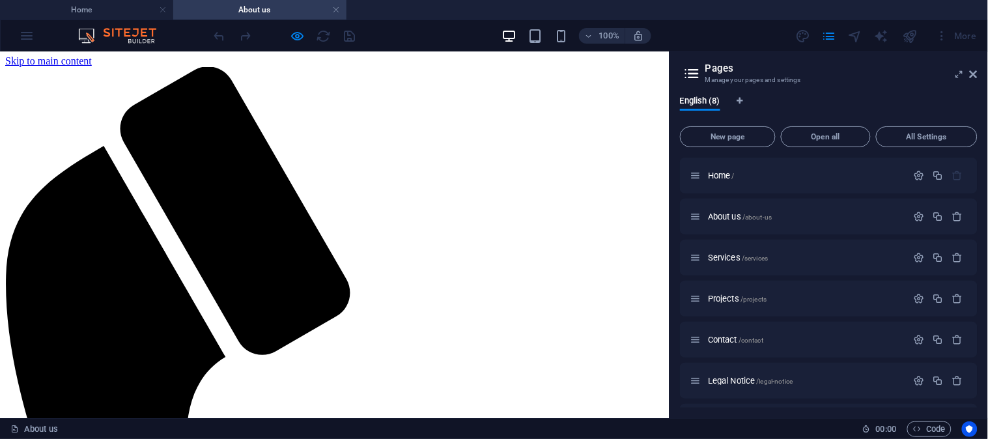
scroll to position [0, 0]
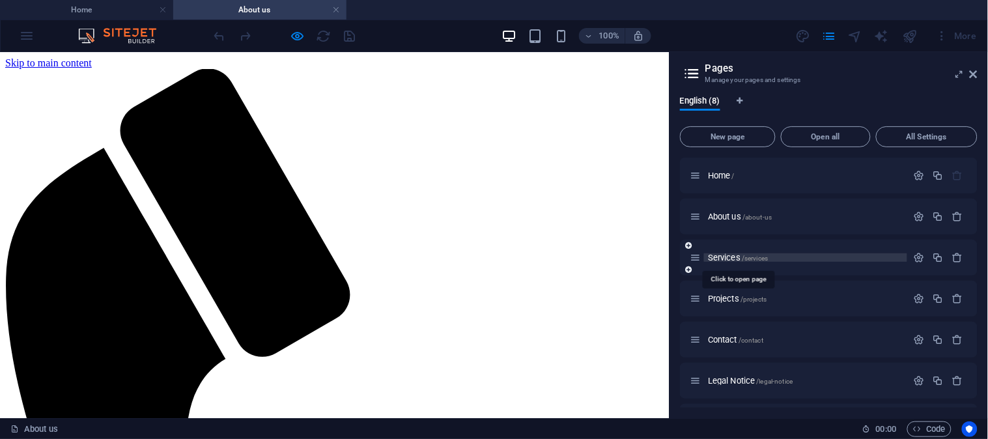
click at [724, 258] on span "Services /services" at bounding box center [738, 258] width 60 height 10
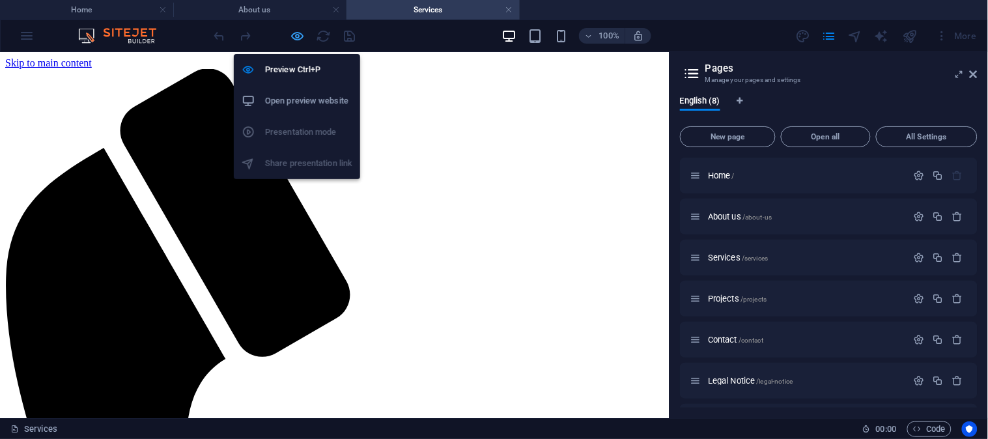
click at [301, 31] on icon "button" at bounding box center [298, 36] width 15 height 15
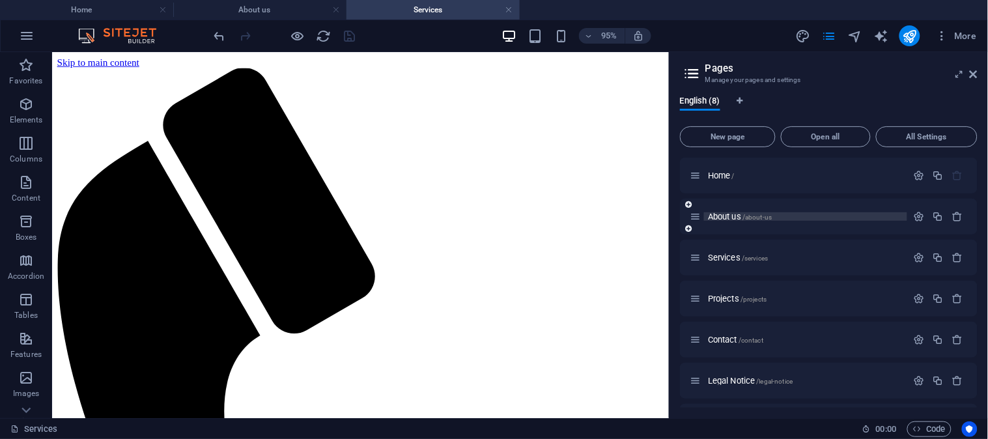
click at [715, 212] on span "About us /about-us" at bounding box center [740, 217] width 64 height 10
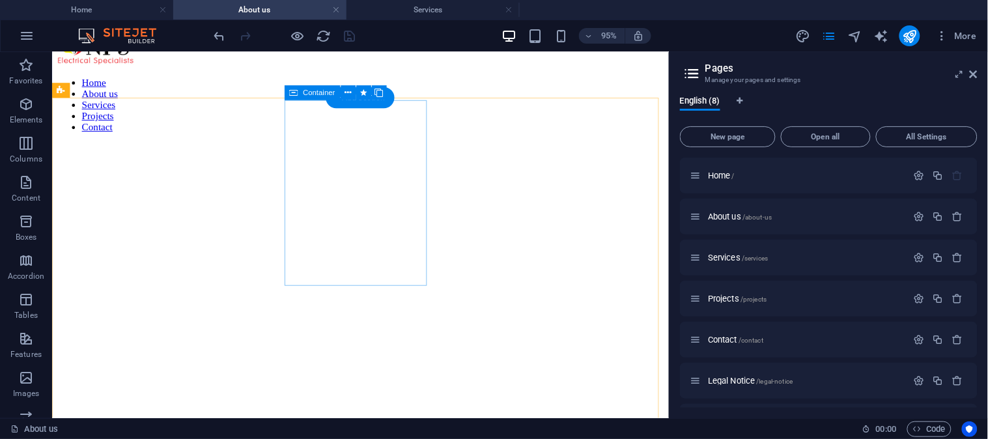
scroll to position [1013, 0]
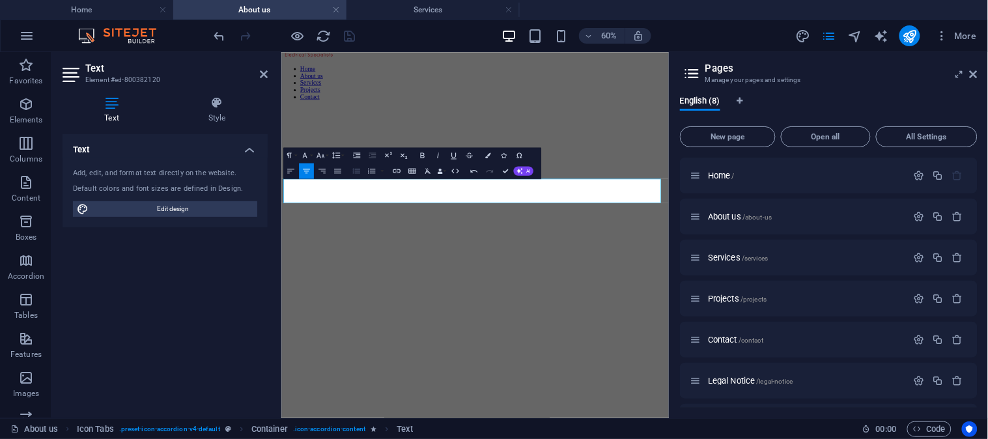
click at [356, 171] on icon "button" at bounding box center [356, 171] width 7 height 5
click at [357, 170] on icon "button" at bounding box center [356, 170] width 9 height 9
click at [373, 171] on icon "button" at bounding box center [371, 170] width 7 height 5
click at [357, 171] on icon "button" at bounding box center [356, 171] width 7 height 5
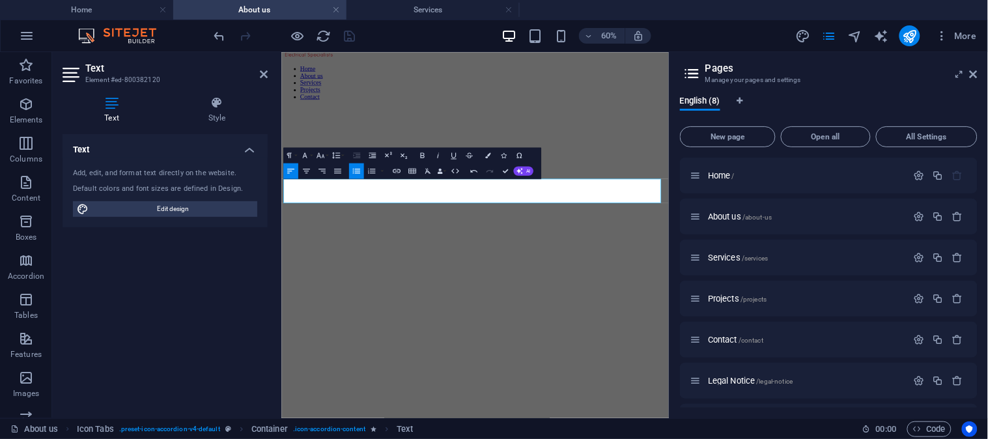
click at [357, 171] on icon "button" at bounding box center [356, 171] width 7 height 5
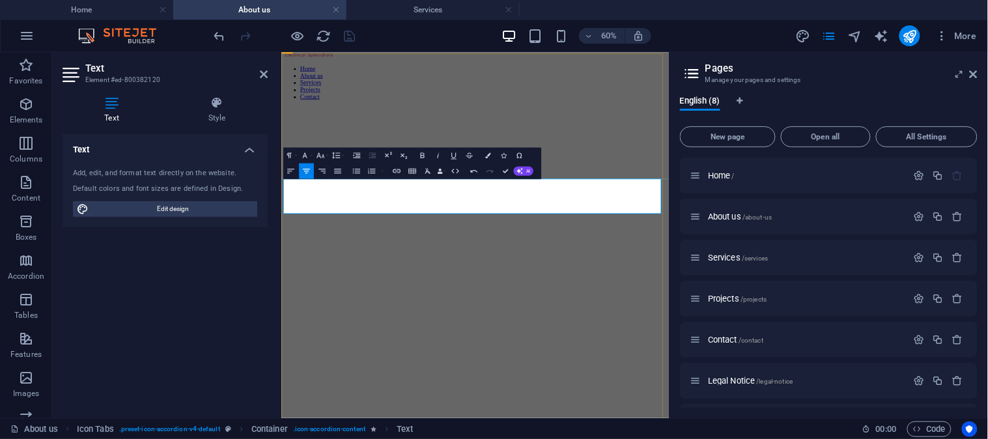
drag, startPoint x: 611, startPoint y: 294, endPoint x: 601, endPoint y: 287, distance: 11.7
click at [358, 167] on icon "button" at bounding box center [356, 170] width 9 height 9
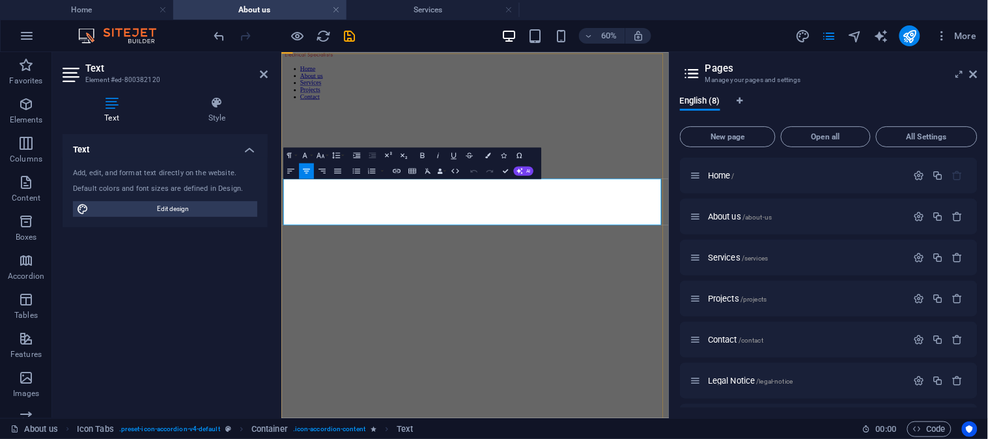
click at [734, 173] on span "/" at bounding box center [733, 176] width 3 height 7
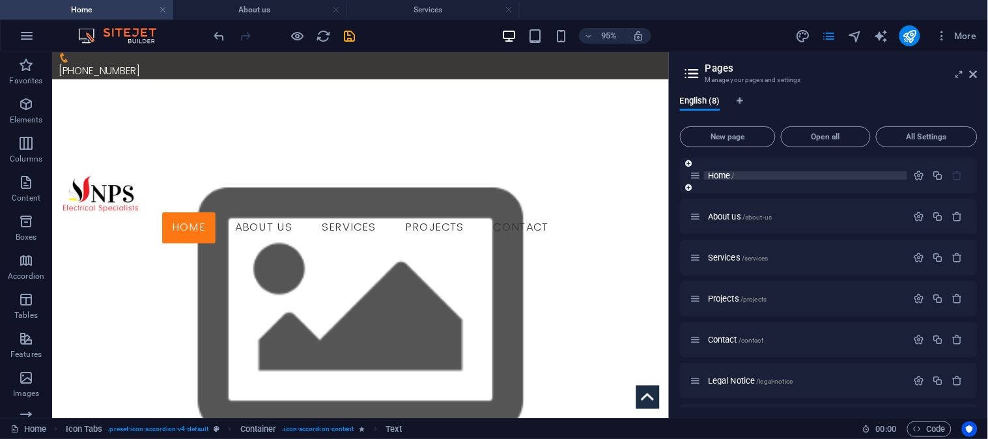
scroll to position [0, 0]
click at [730, 216] on span "About us /about-us" at bounding box center [740, 217] width 64 height 10
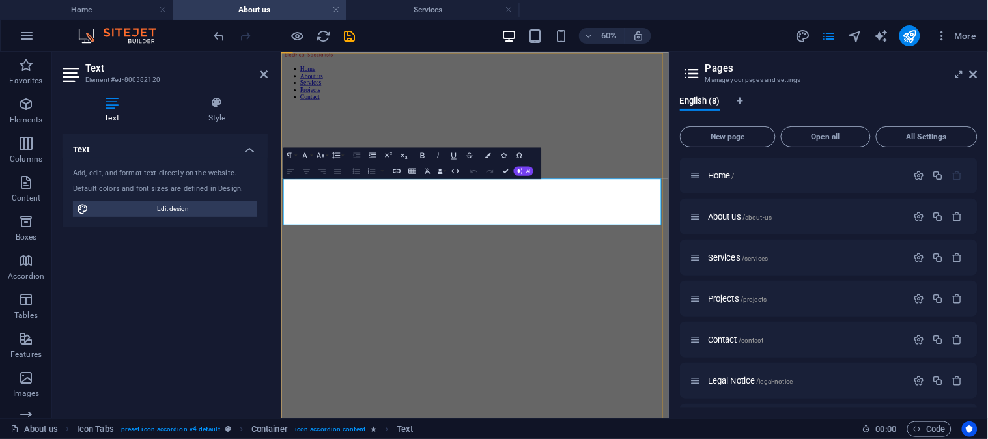
scroll to position [1085, 0]
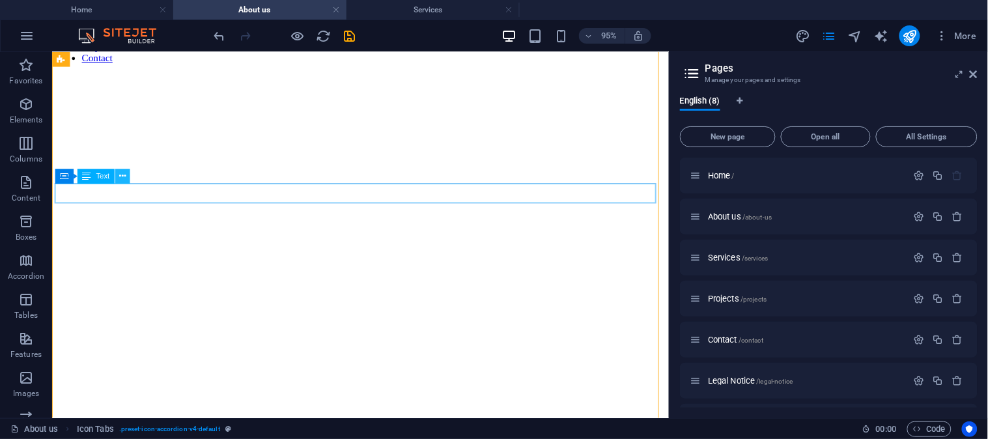
click at [122, 180] on icon at bounding box center [122, 176] width 7 height 13
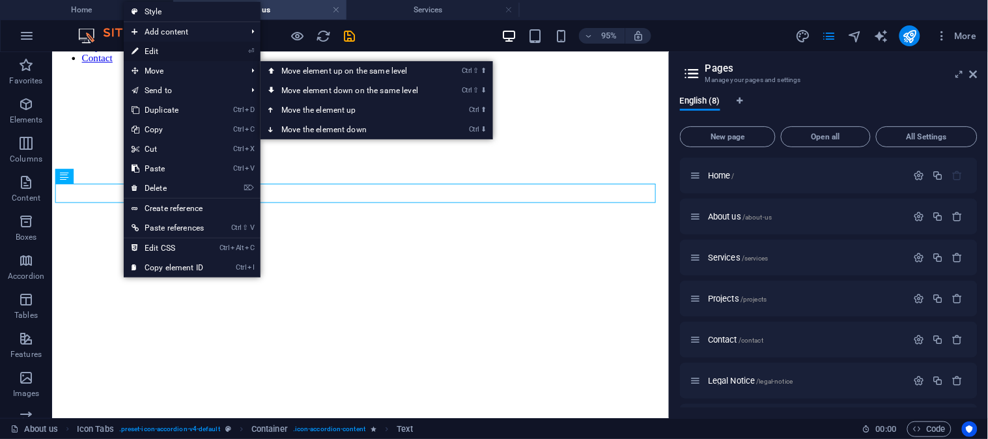
click at [158, 52] on link "⏎ Edit" at bounding box center [168, 52] width 88 height 20
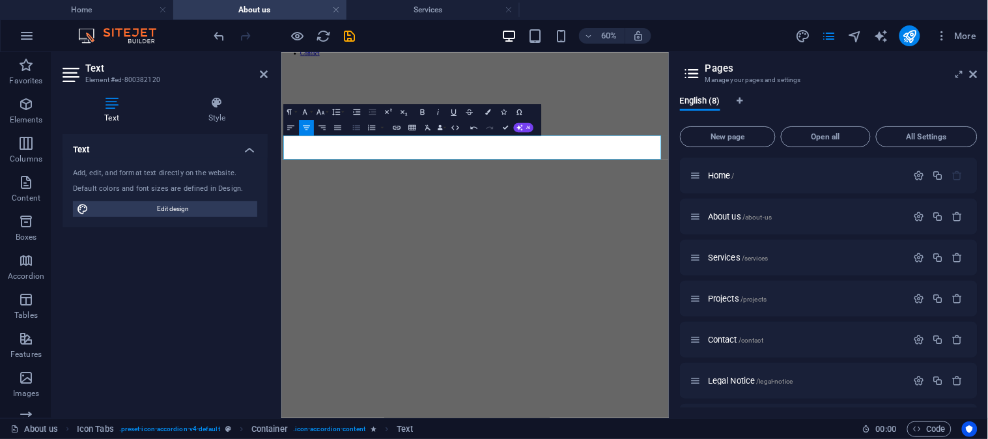
click at [356, 128] on icon "button" at bounding box center [356, 127] width 9 height 9
click at [224, 108] on icon at bounding box center [217, 102] width 102 height 13
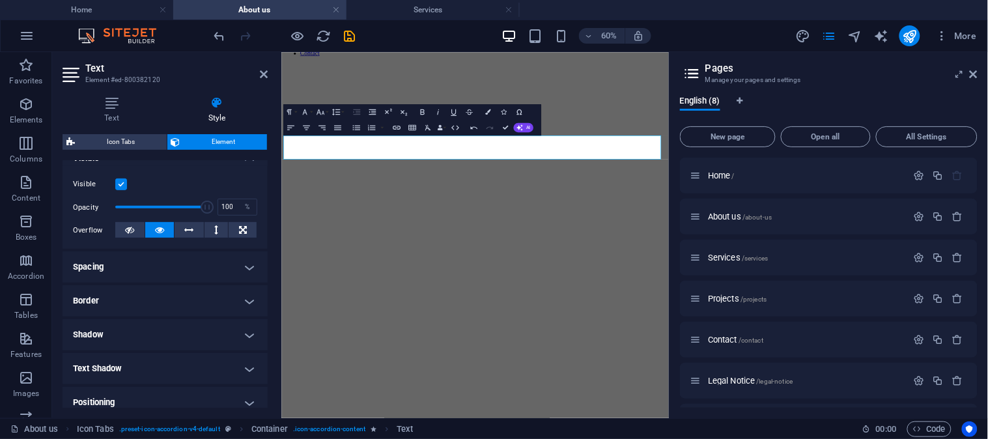
scroll to position [158, 0]
click at [249, 266] on h4 "Spacing" at bounding box center [165, 266] width 205 height 31
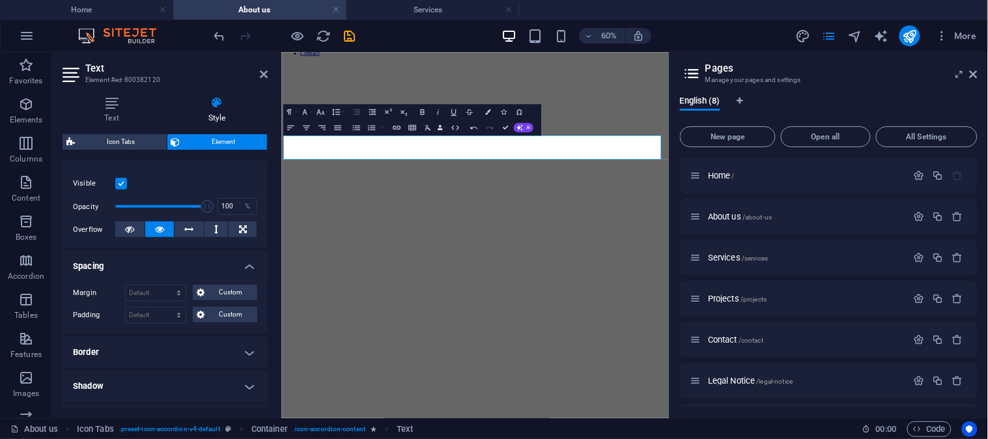
click at [248, 267] on h4 "Spacing" at bounding box center [165, 262] width 205 height 23
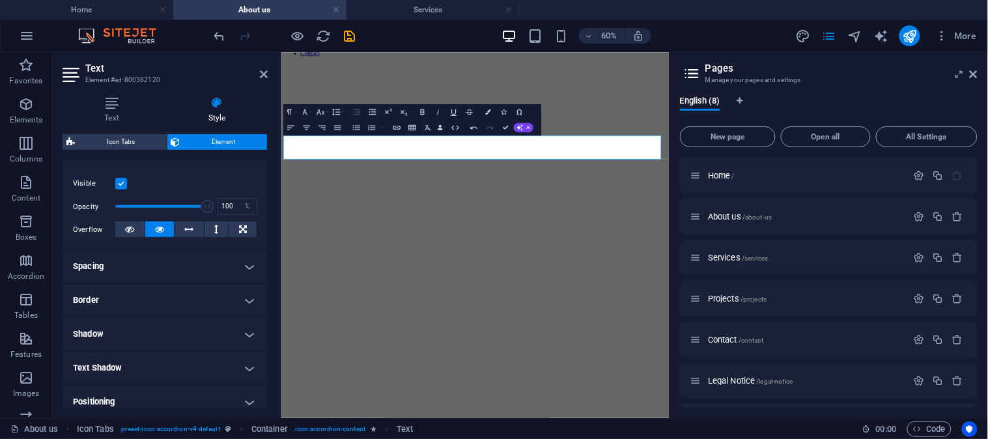
click at [245, 295] on h4 "Border" at bounding box center [165, 300] width 205 height 31
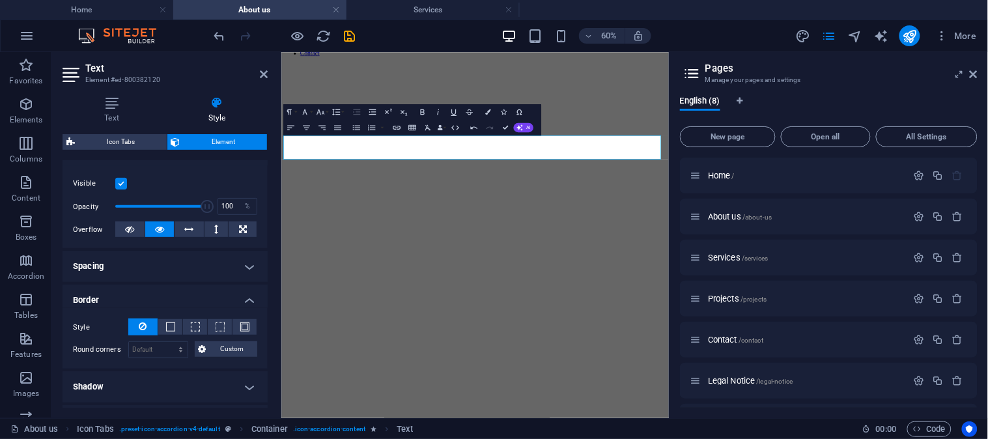
click at [245, 295] on h4 "Border" at bounding box center [165, 296] width 205 height 23
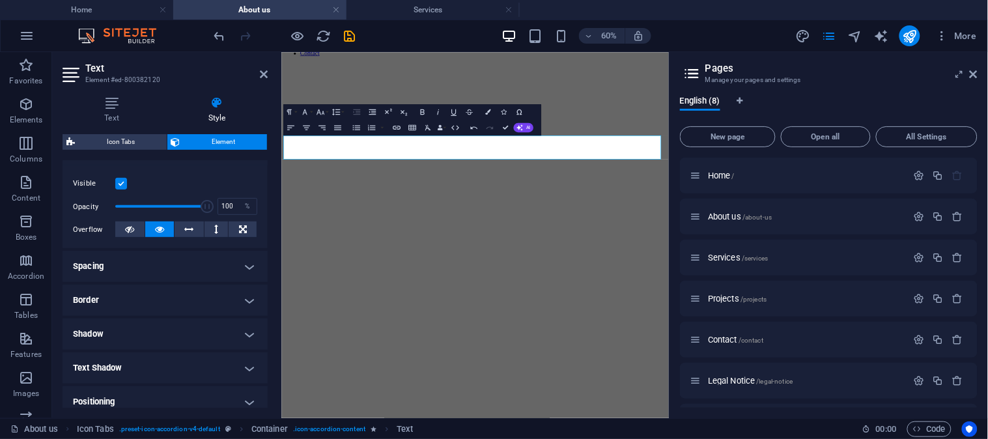
scroll to position [231, 0]
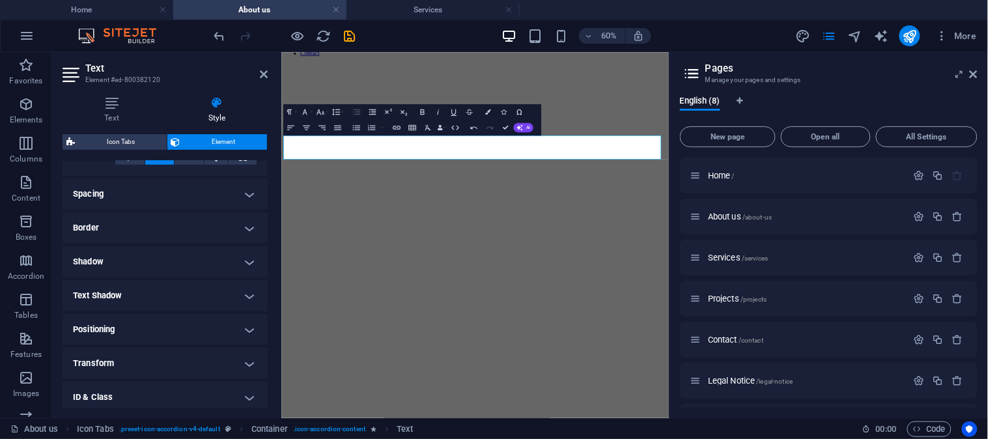
click at [244, 326] on h4 "Positioning" at bounding box center [165, 329] width 205 height 31
click at [244, 326] on h4 "Positioning" at bounding box center [165, 325] width 205 height 23
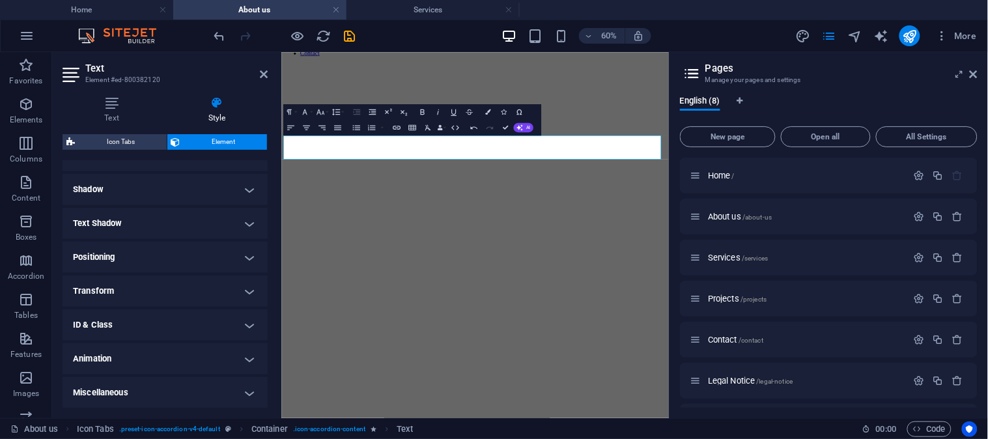
click at [245, 288] on h4 "Transform" at bounding box center [165, 291] width 205 height 31
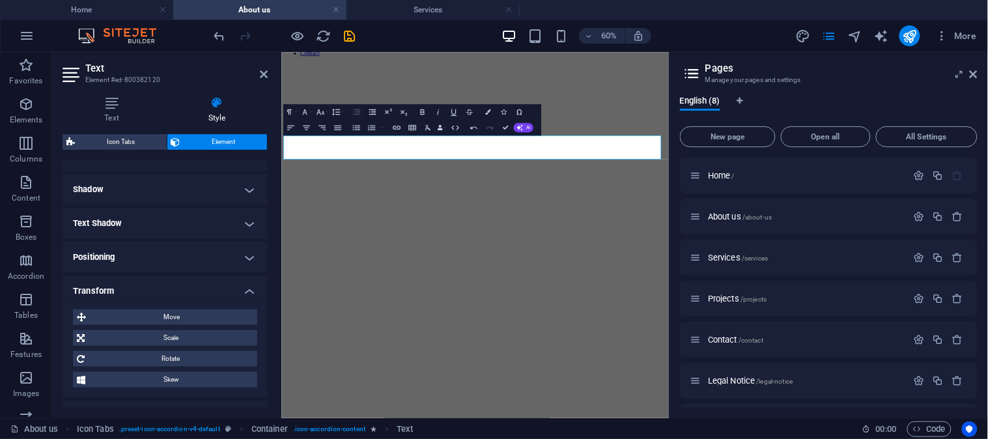
click at [245, 288] on h4 "Transform" at bounding box center [165, 287] width 205 height 23
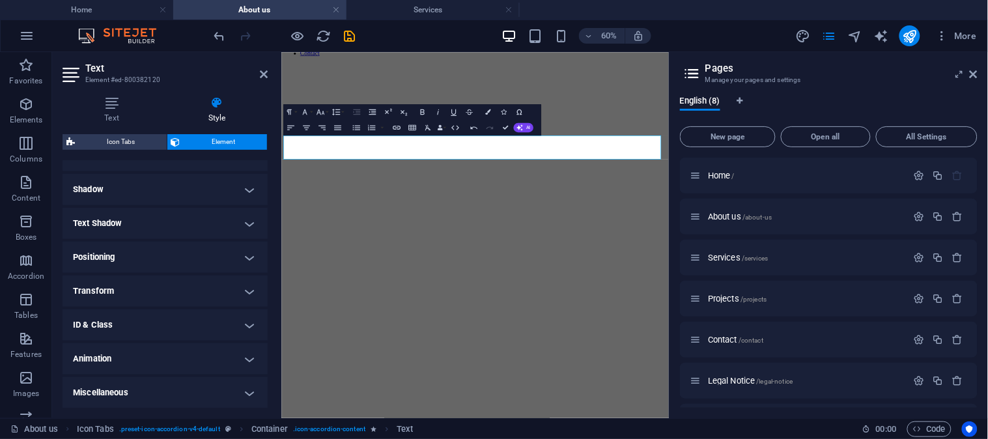
click at [246, 355] on h4 "Animation" at bounding box center [165, 358] width 205 height 31
click at [246, 355] on h4 "Animation" at bounding box center [165, 354] width 205 height 23
click at [249, 393] on h4 "Miscellaneous" at bounding box center [165, 392] width 205 height 31
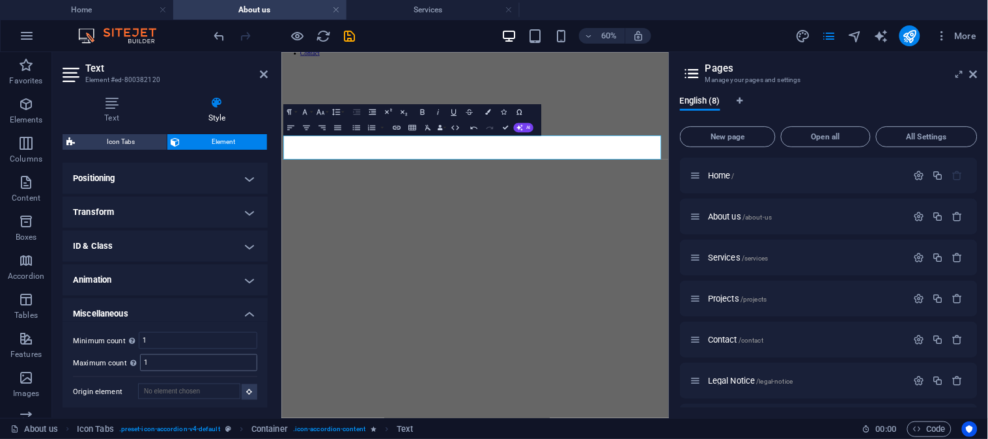
scroll to position [384, 0]
click at [242, 308] on h4 "Miscellaneous" at bounding box center [165, 307] width 205 height 23
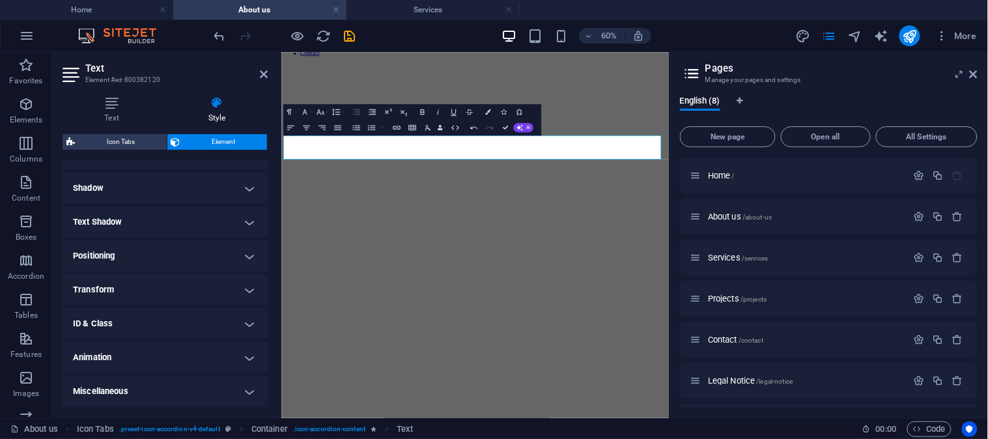
scroll to position [303, 0]
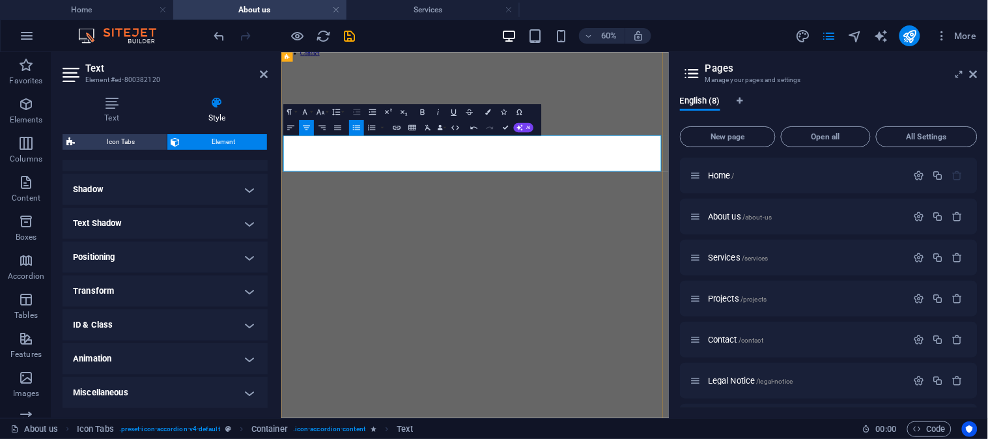
click at [340, 35] on div at bounding box center [285, 35] width 146 height 21
click at [346, 34] on icon "save" at bounding box center [350, 36] width 15 height 15
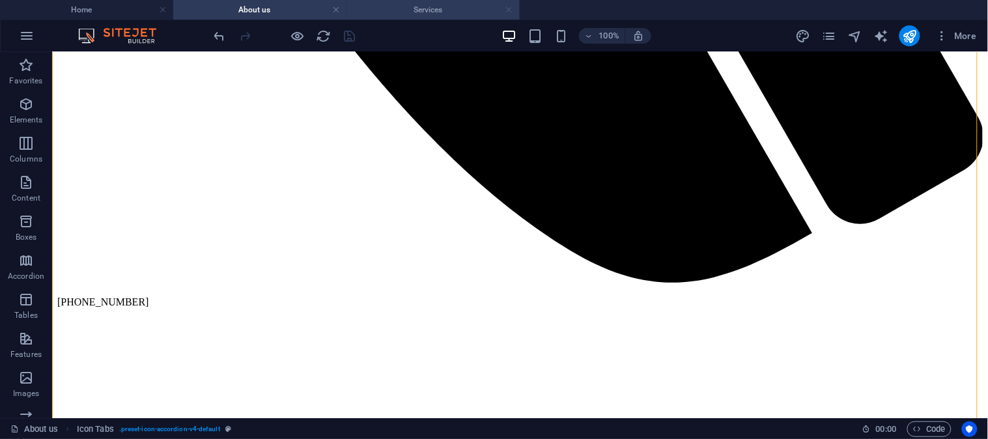
click at [509, 10] on link at bounding box center [510, 10] width 8 height 12
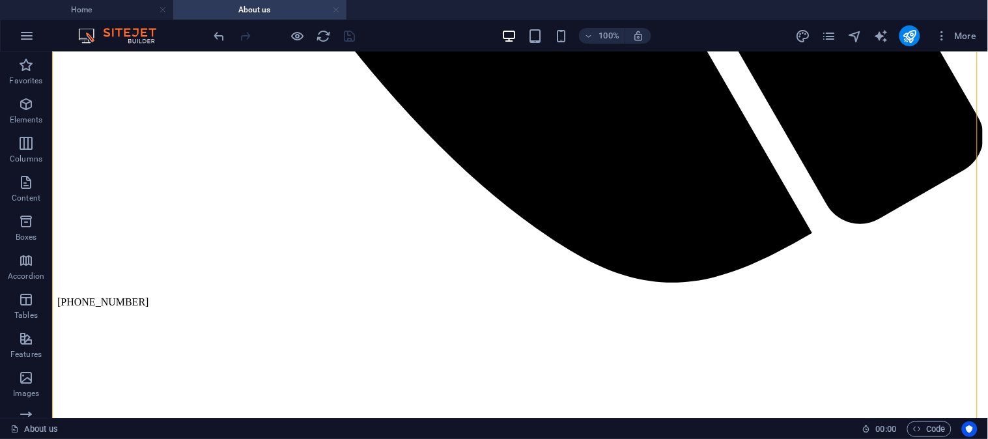
click at [339, 7] on link at bounding box center [336, 10] width 8 height 12
